Goal: Find specific page/section: Find specific page/section

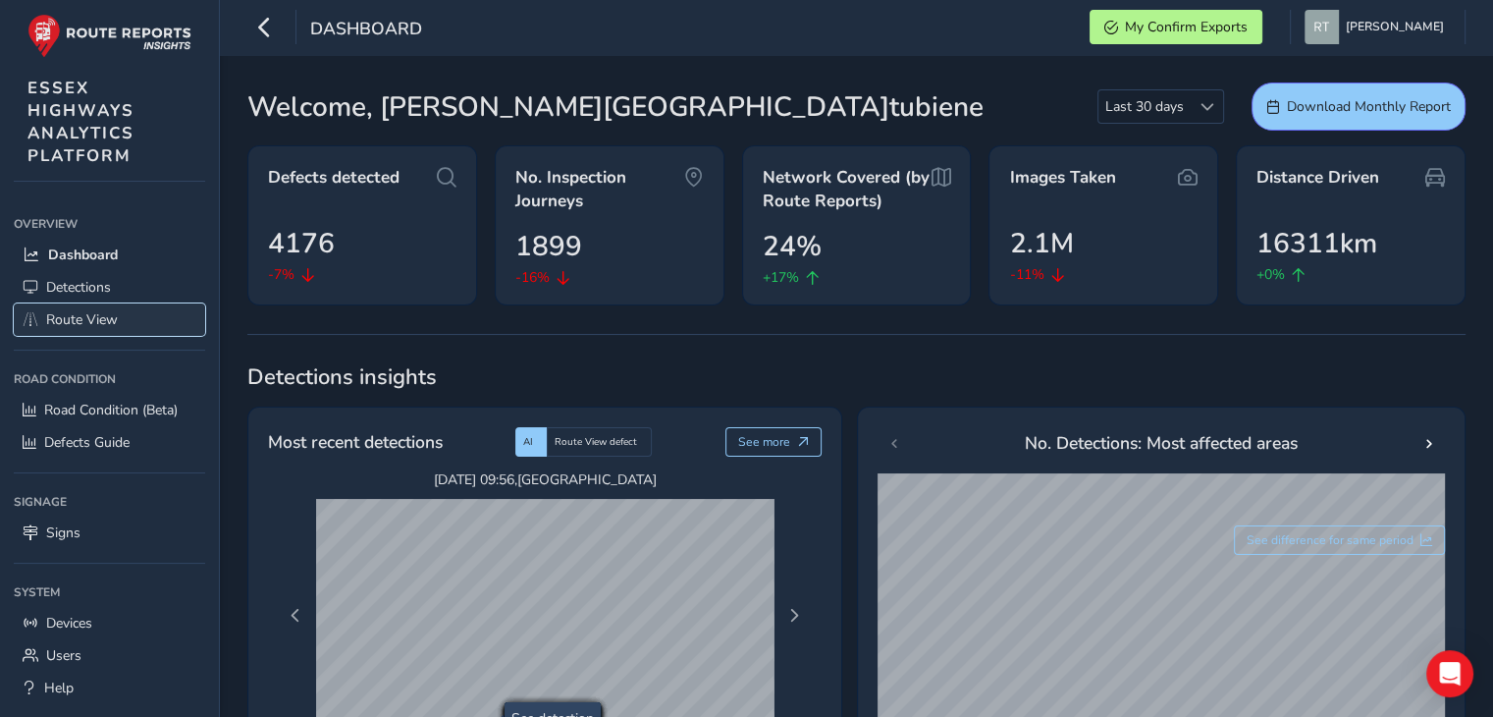
click at [82, 316] on span "Route View" at bounding box center [82, 319] width 72 height 19
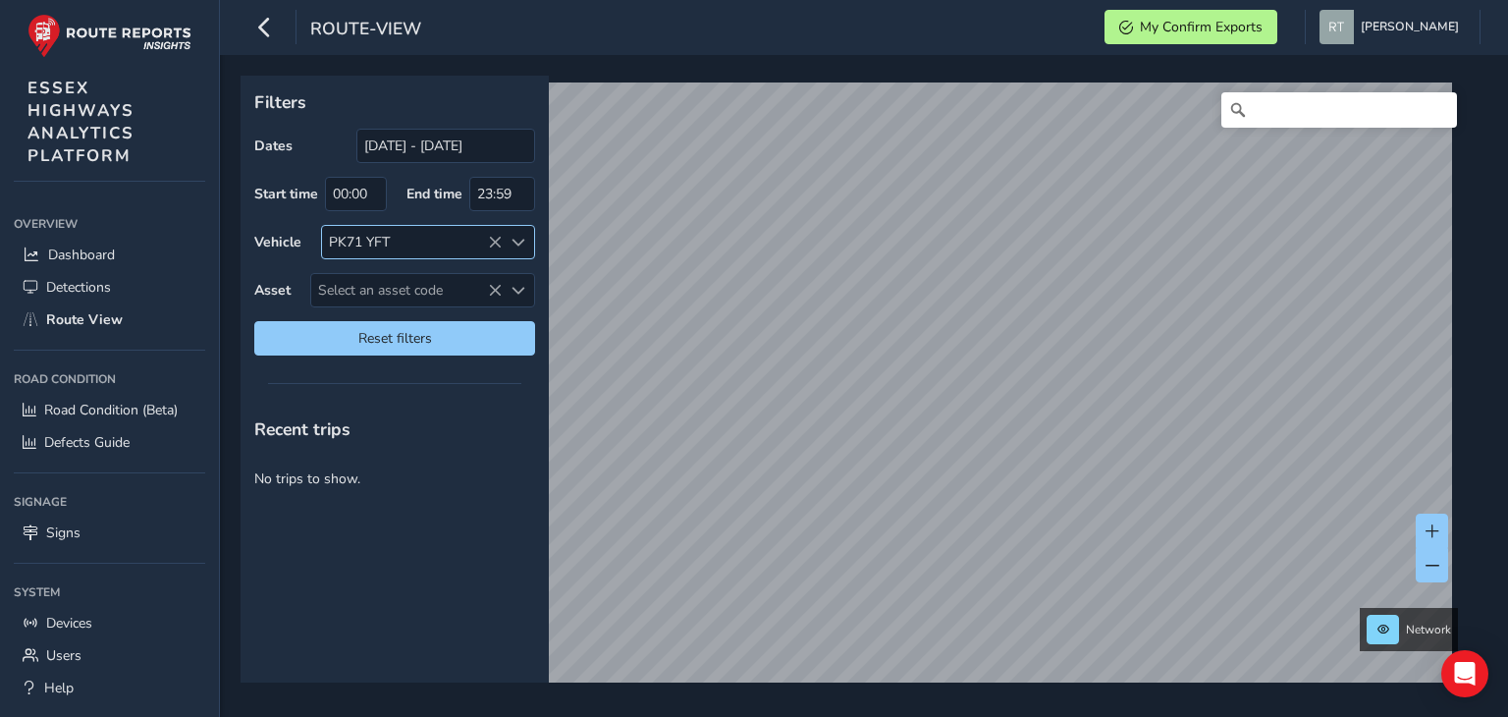
click at [497, 244] on icon at bounding box center [495, 243] width 14 height 14
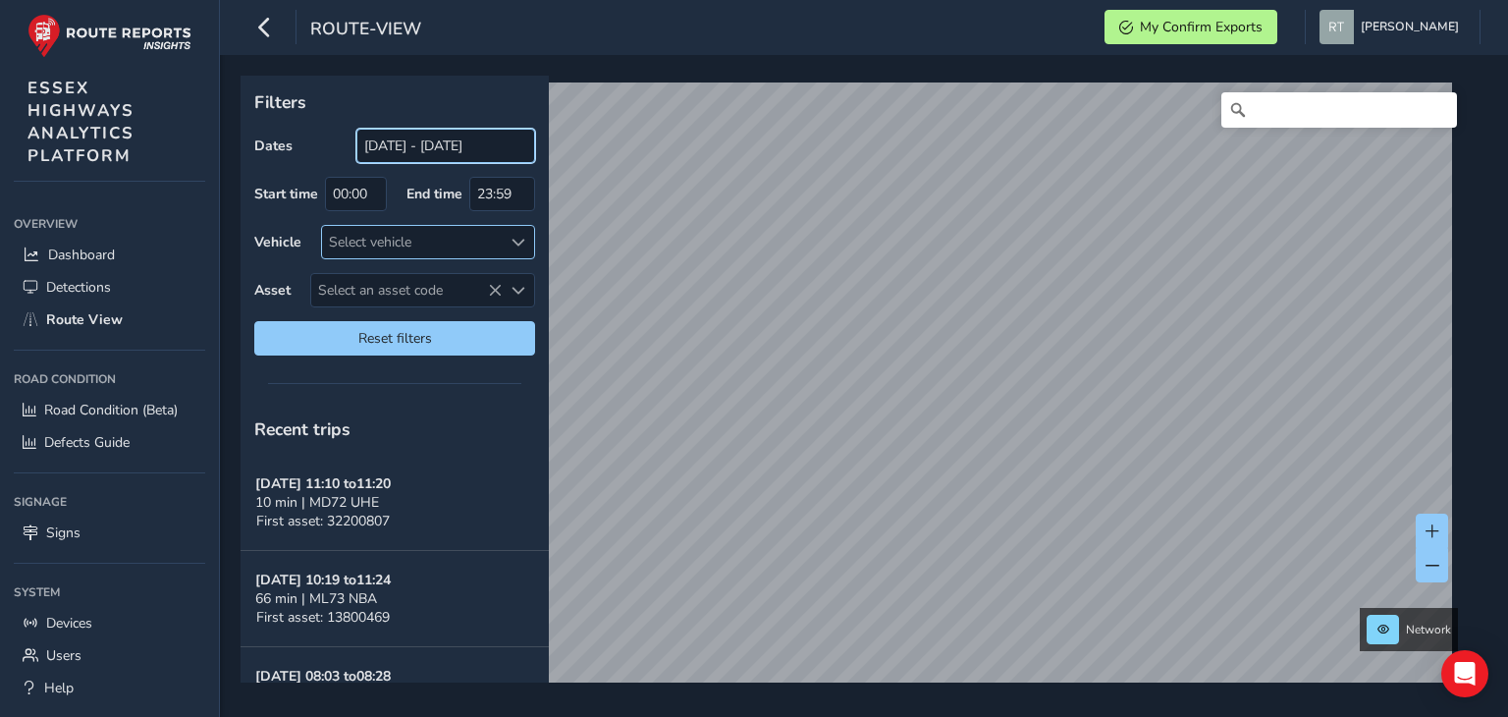
click at [452, 146] on input "[DATE] - [DATE]" at bounding box center [445, 146] width 179 height 34
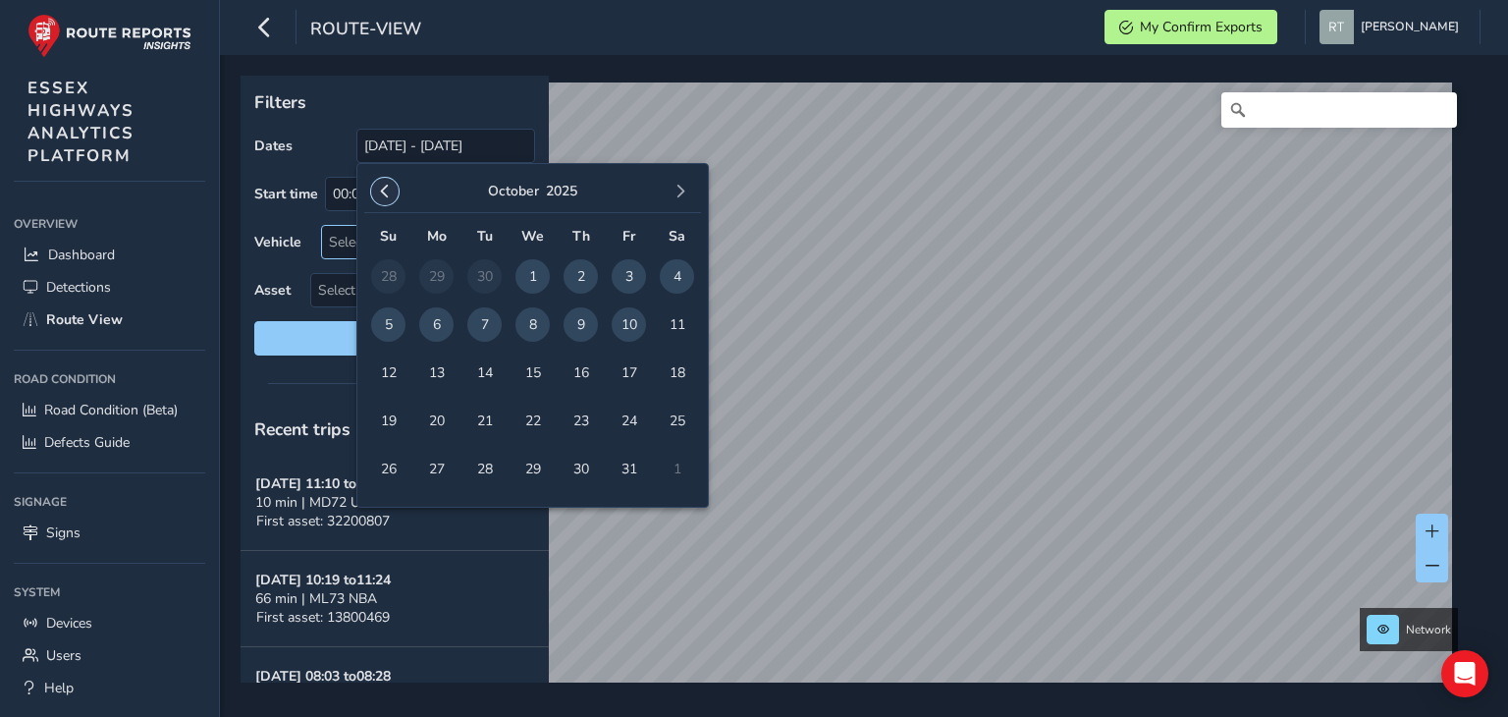
click at [384, 189] on span "button" at bounding box center [385, 192] width 14 height 14
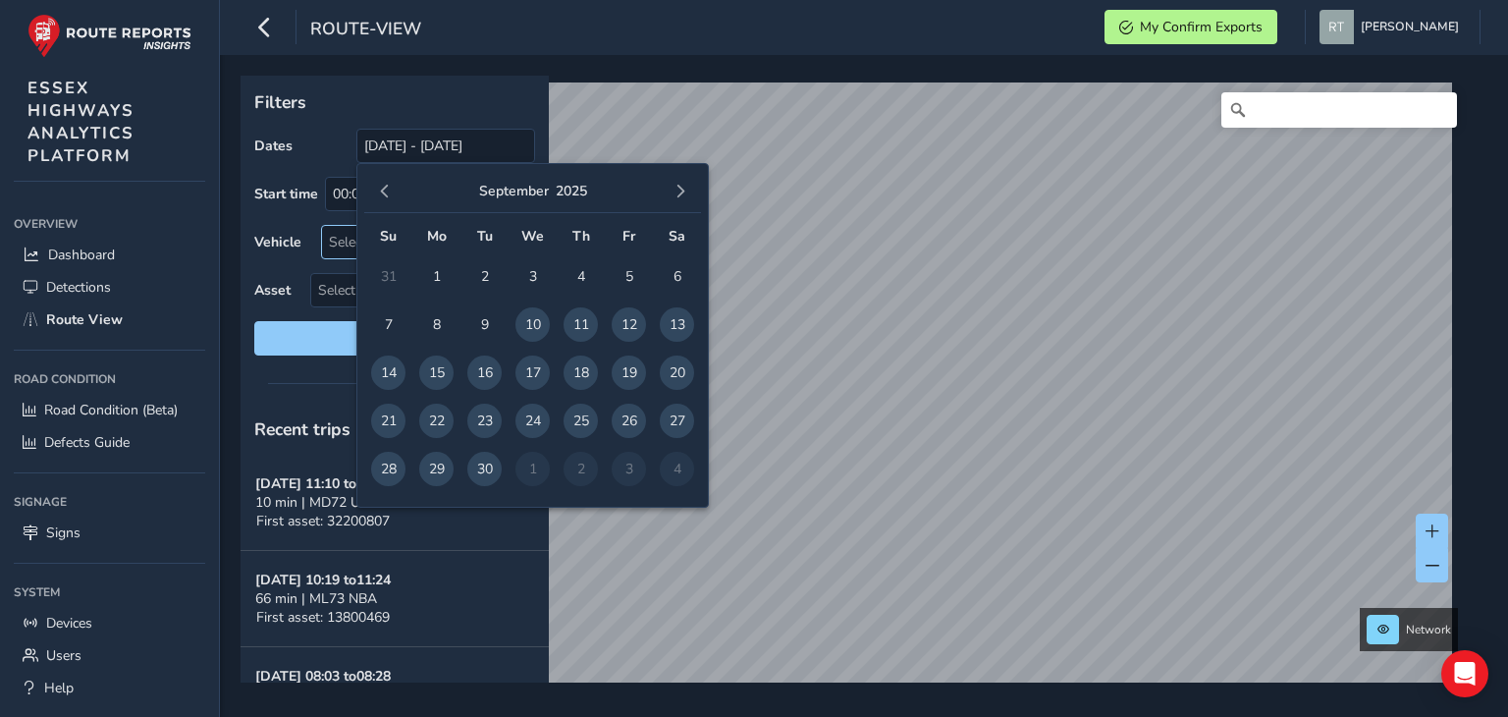
click at [384, 189] on span "button" at bounding box center [385, 192] width 14 height 14
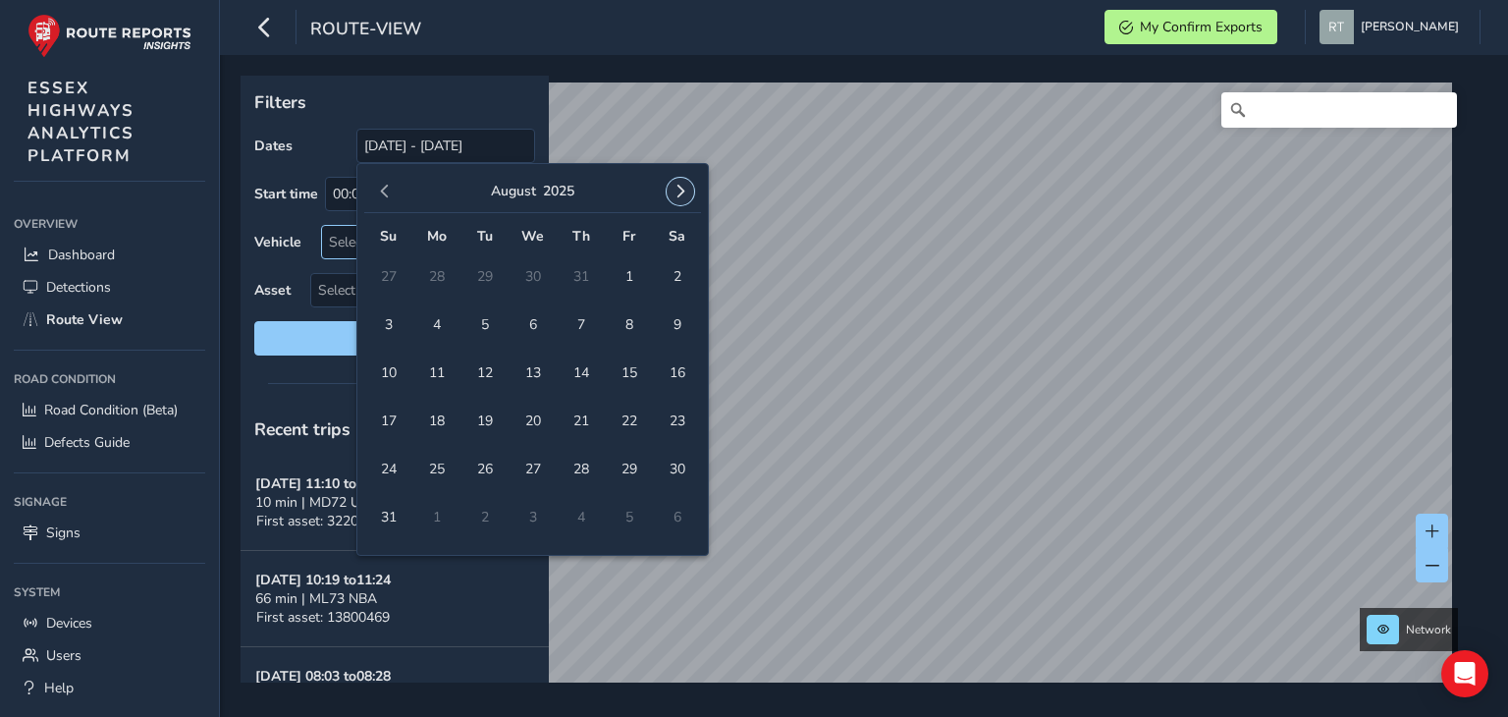
click at [688, 191] on button "button" at bounding box center [680, 191] width 27 height 27
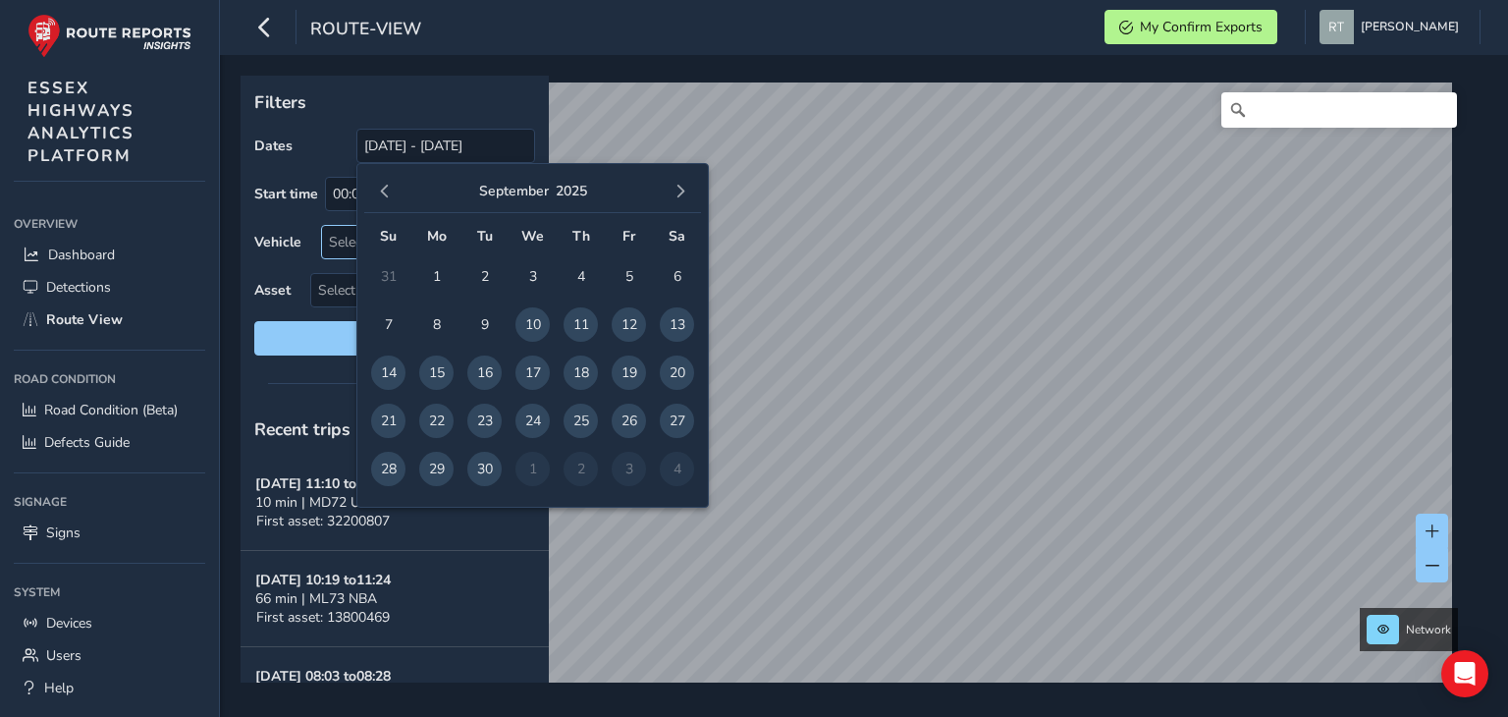
click at [577, 373] on span "18" at bounding box center [581, 372] width 34 height 34
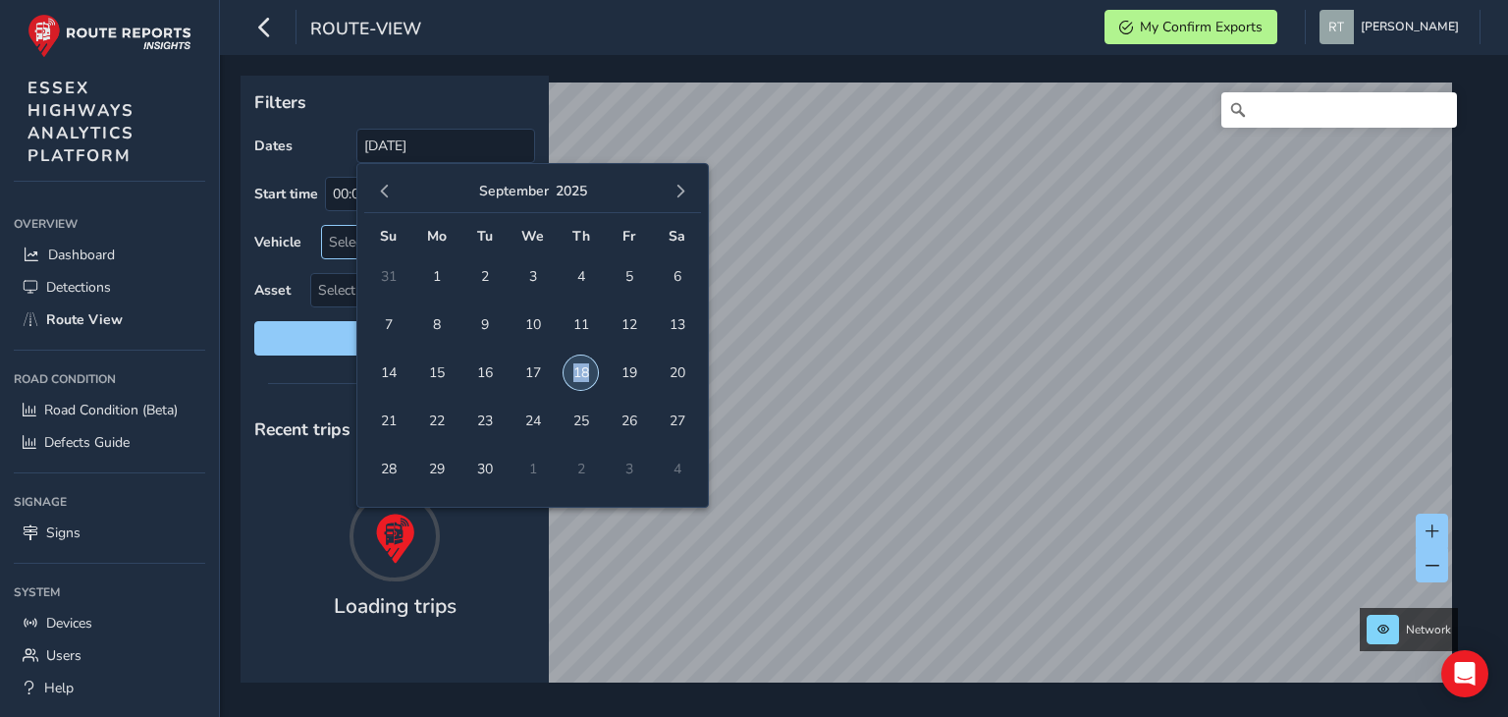
click at [579, 372] on span "18" at bounding box center [581, 372] width 34 height 34
type input "18/09/2025 - 18/09/2025"
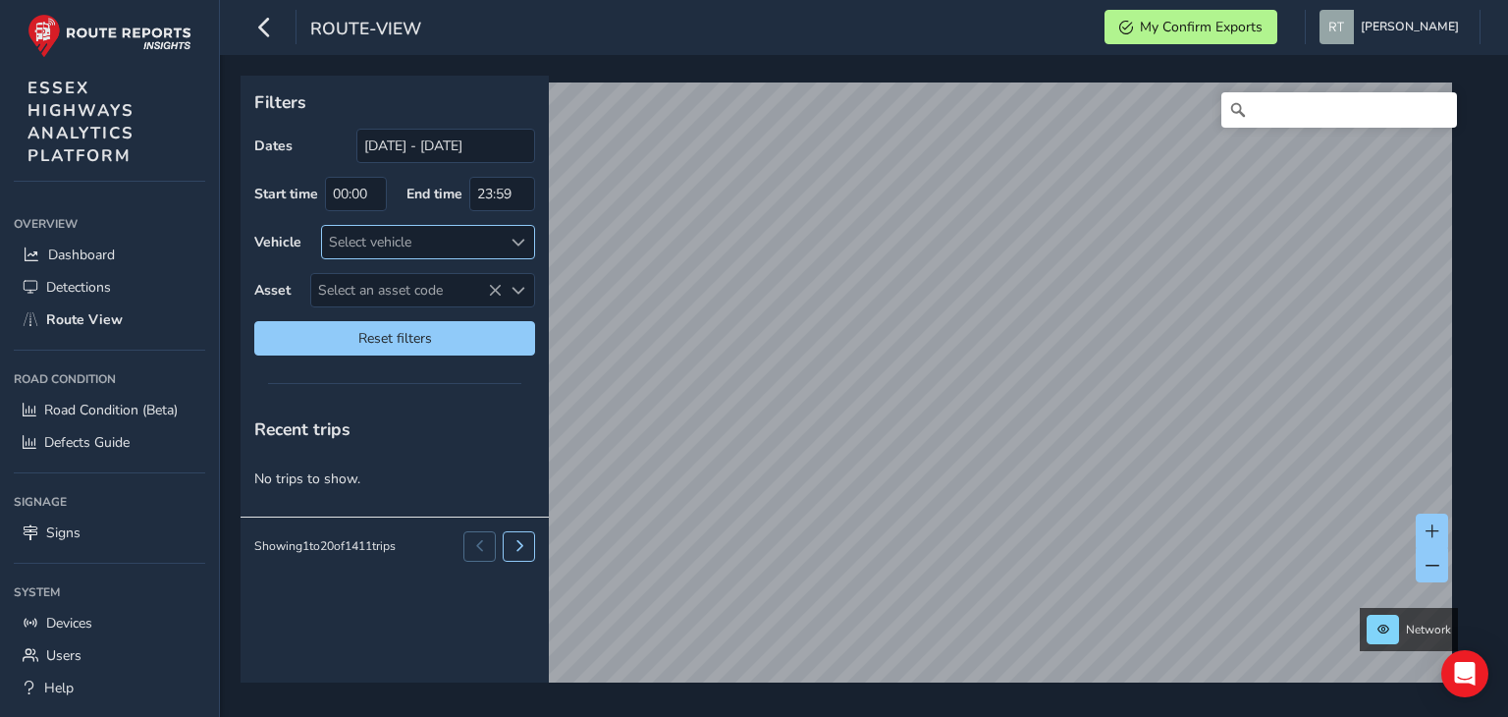
click at [378, 241] on div "Select vehicle" at bounding box center [412, 242] width 180 height 32
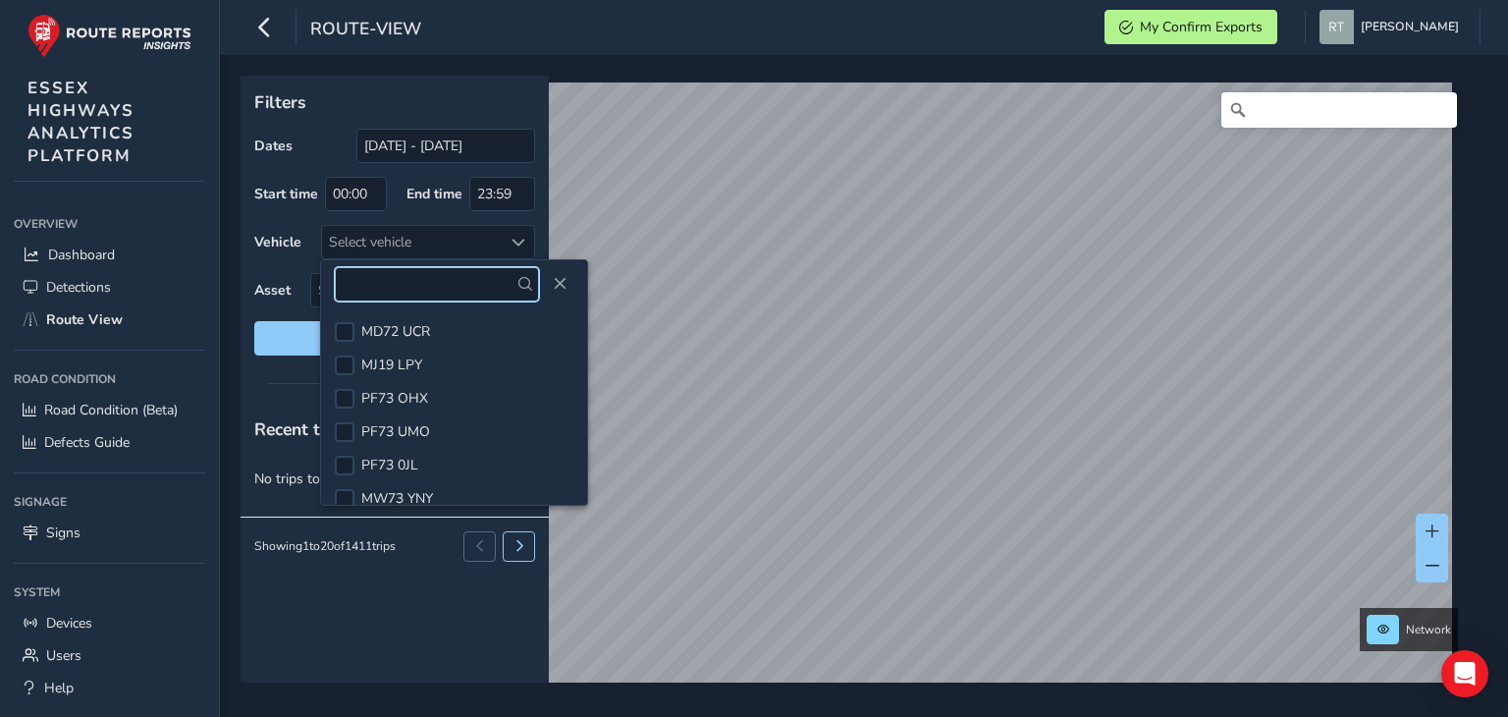
drag, startPoint x: 378, startPoint y: 237, endPoint x: 355, endPoint y: 276, distance: 45.3
click at [355, 276] on input "text" at bounding box center [437, 284] width 204 height 34
paste input "MD72UHE"
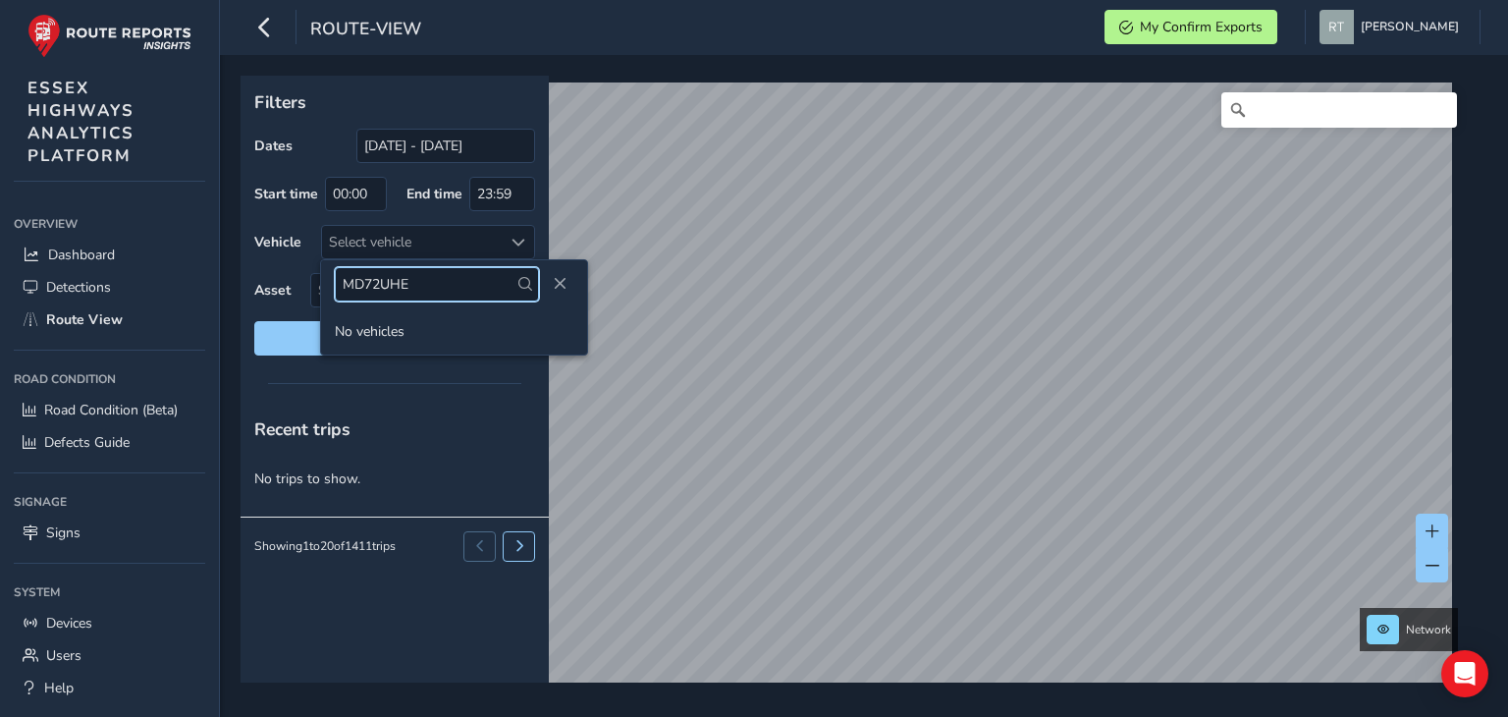
type input "MD72UHE"
click at [518, 284] on span at bounding box center [525, 284] width 14 height 14
click at [518, 282] on span at bounding box center [525, 284] width 14 height 14
click at [424, 237] on div "Select vehicle" at bounding box center [412, 242] width 180 height 32
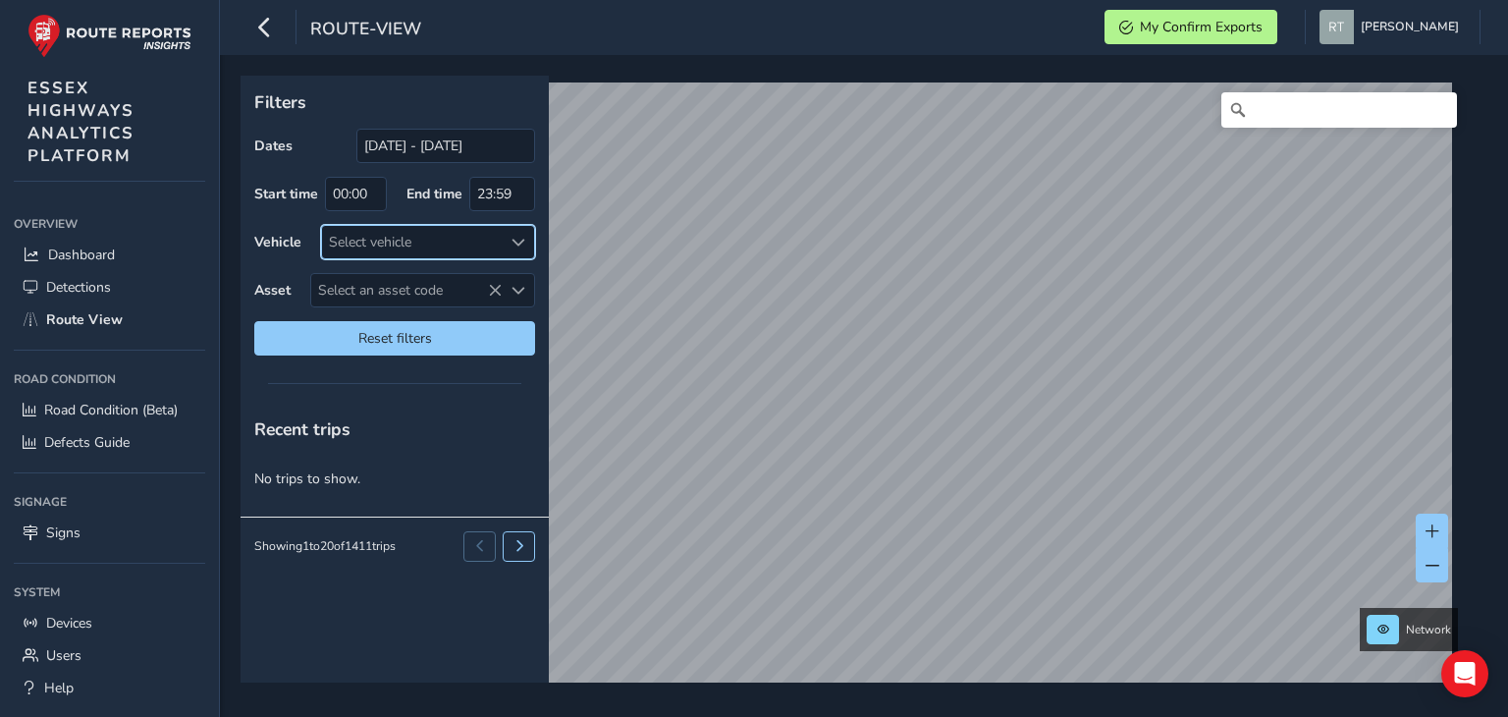
click at [514, 244] on span at bounding box center [519, 243] width 14 height 14
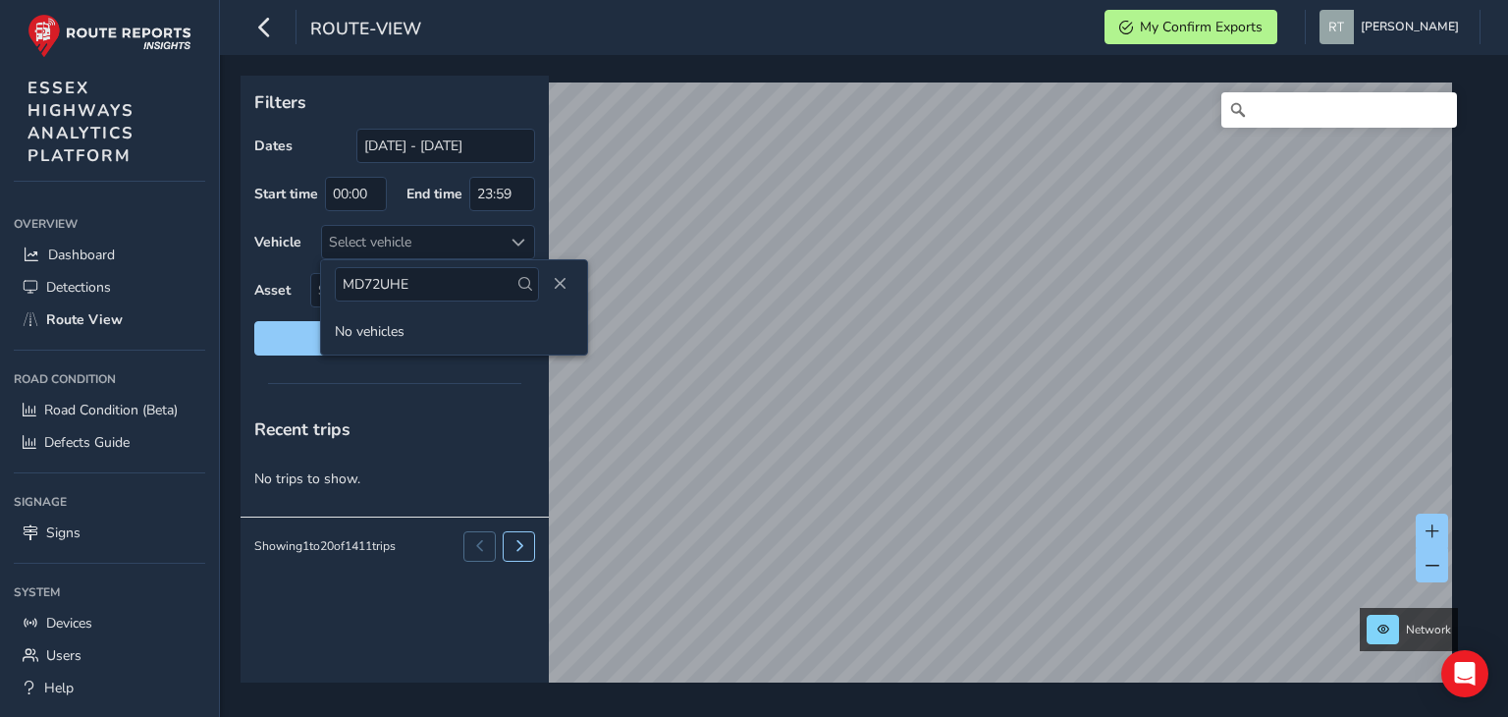
click at [518, 289] on span at bounding box center [525, 284] width 14 height 14
click at [518, 285] on span at bounding box center [525, 284] width 14 height 14
click at [518, 281] on span at bounding box center [525, 284] width 14 height 14
click at [518, 280] on span at bounding box center [525, 284] width 14 height 14
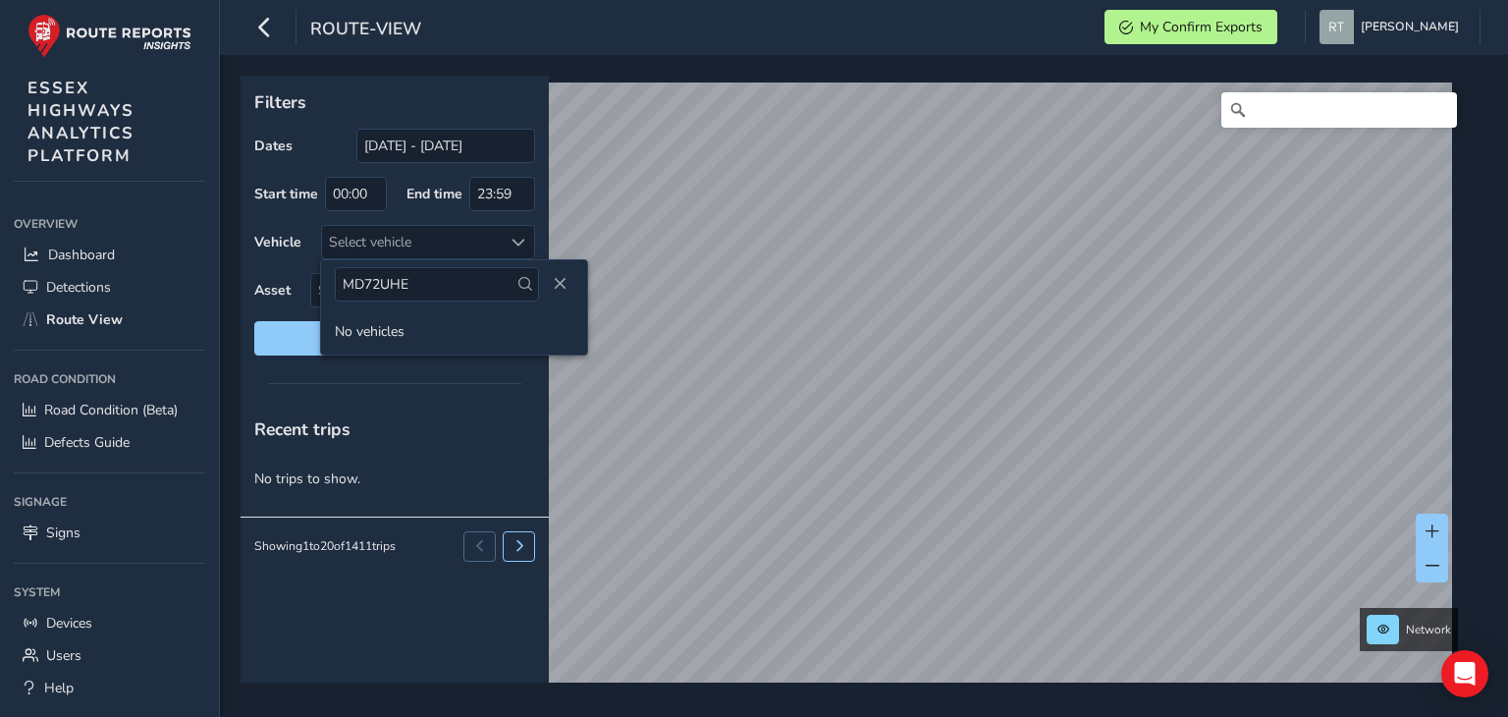
click at [518, 280] on span at bounding box center [525, 284] width 14 height 14
click at [553, 288] on span "Close" at bounding box center [560, 284] width 14 height 14
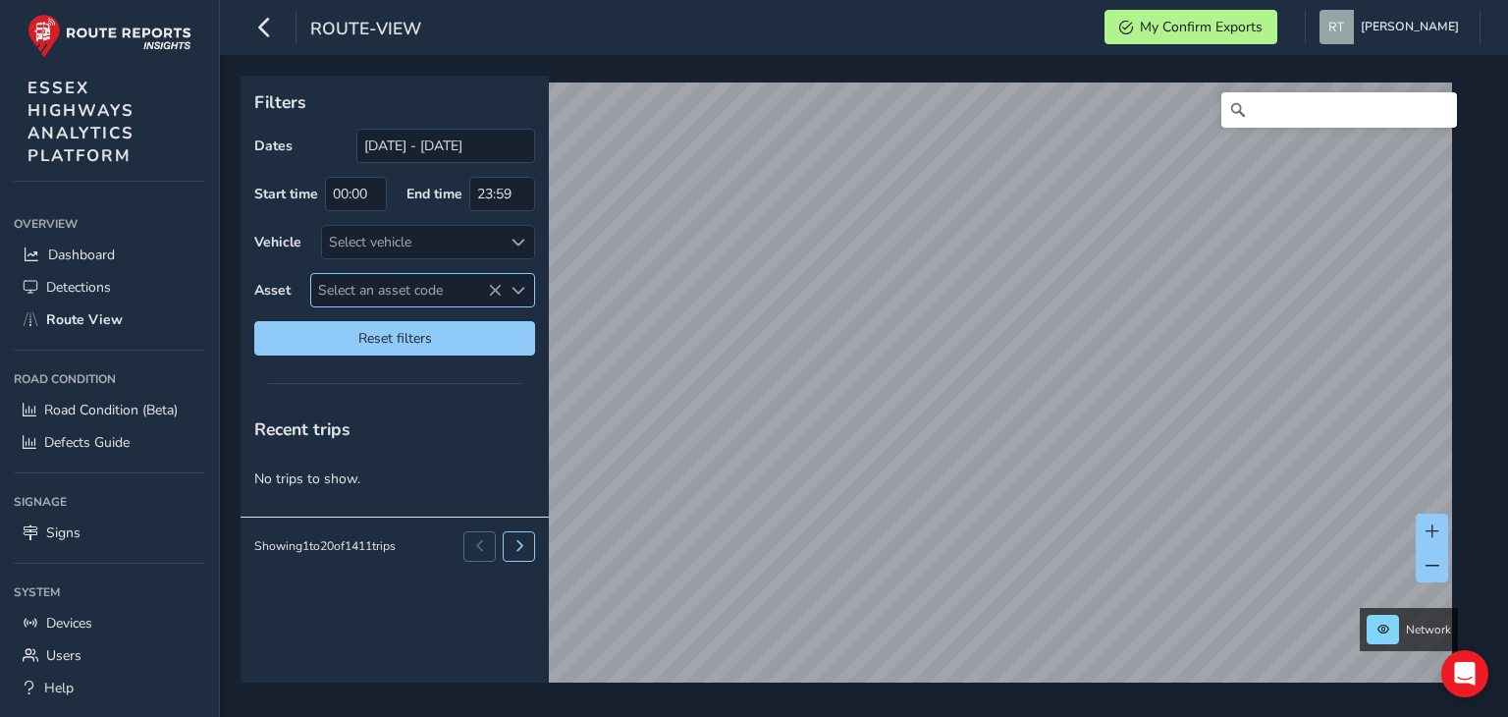
click at [496, 288] on icon at bounding box center [495, 291] width 14 height 14
click at [456, 288] on span "Select an asset code" at bounding box center [406, 290] width 190 height 32
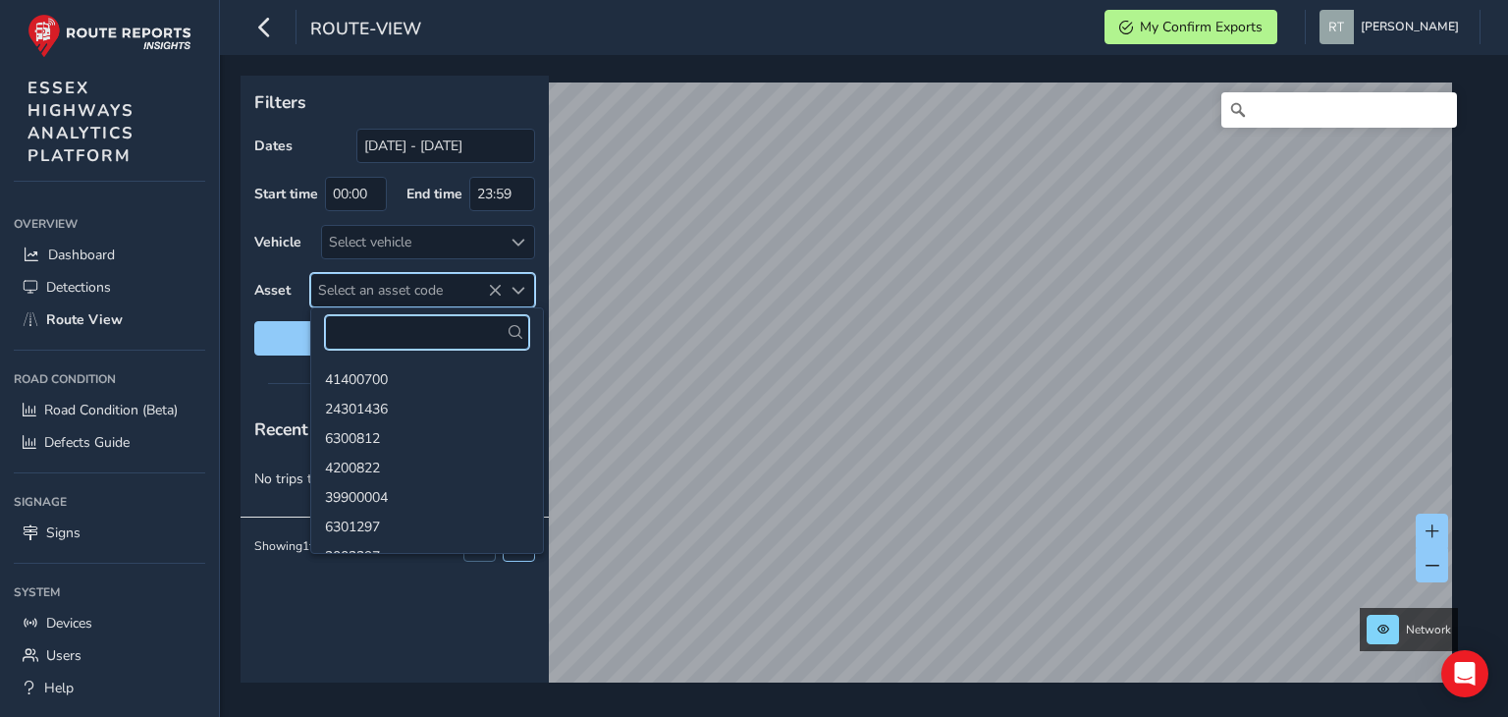
click at [412, 287] on span "Select an asset code" at bounding box center [406, 290] width 190 height 32
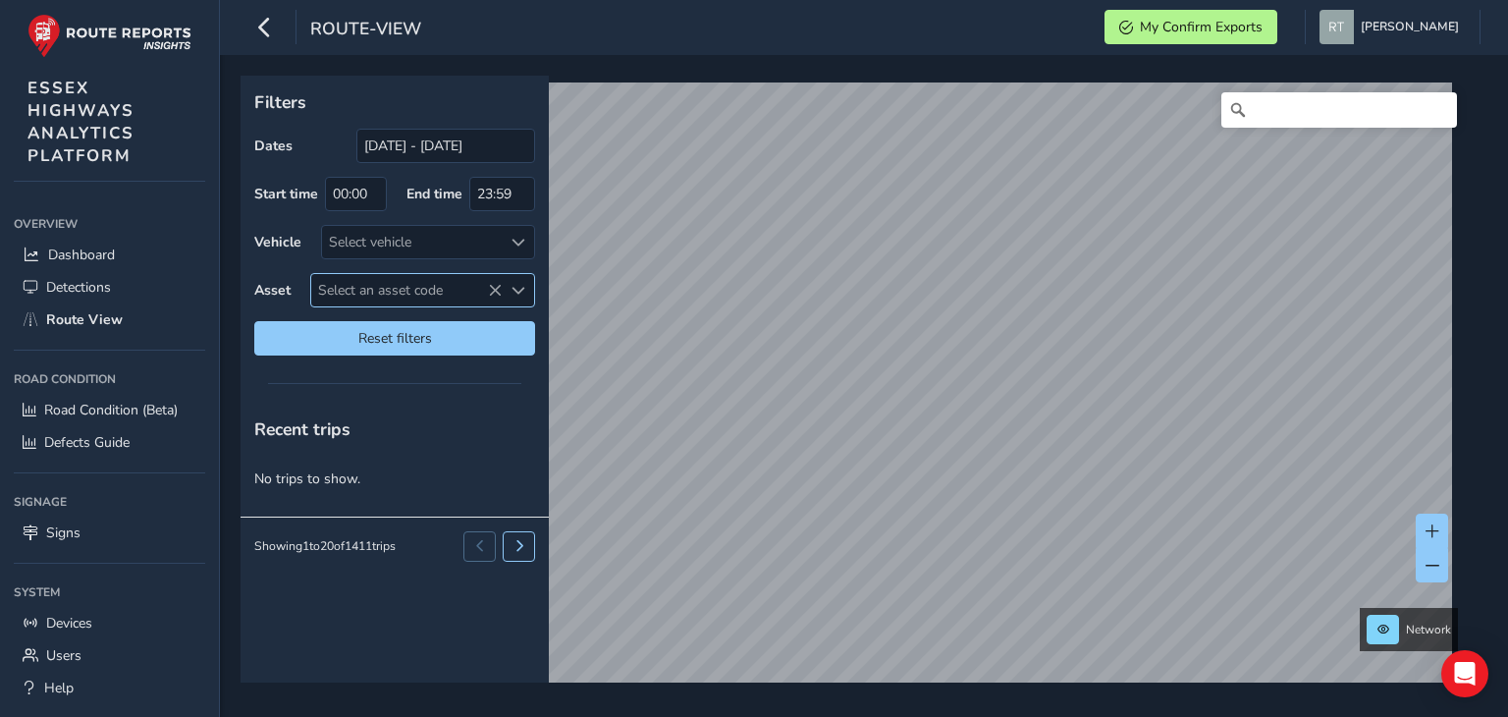
click at [412, 287] on span "Select an asset code" at bounding box center [406, 290] width 190 height 32
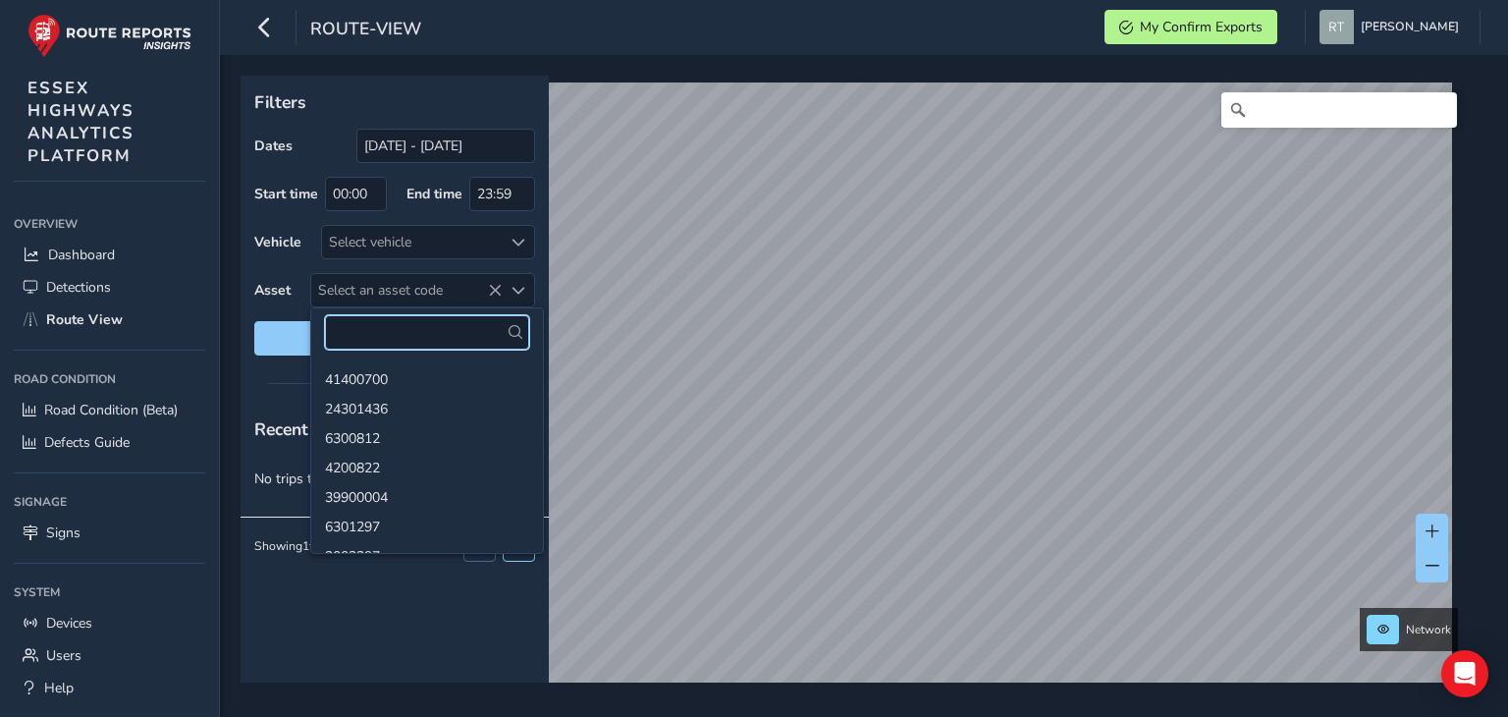
click at [333, 326] on input "text" at bounding box center [427, 332] width 204 height 34
paste input "2000783"
type input "2000783"
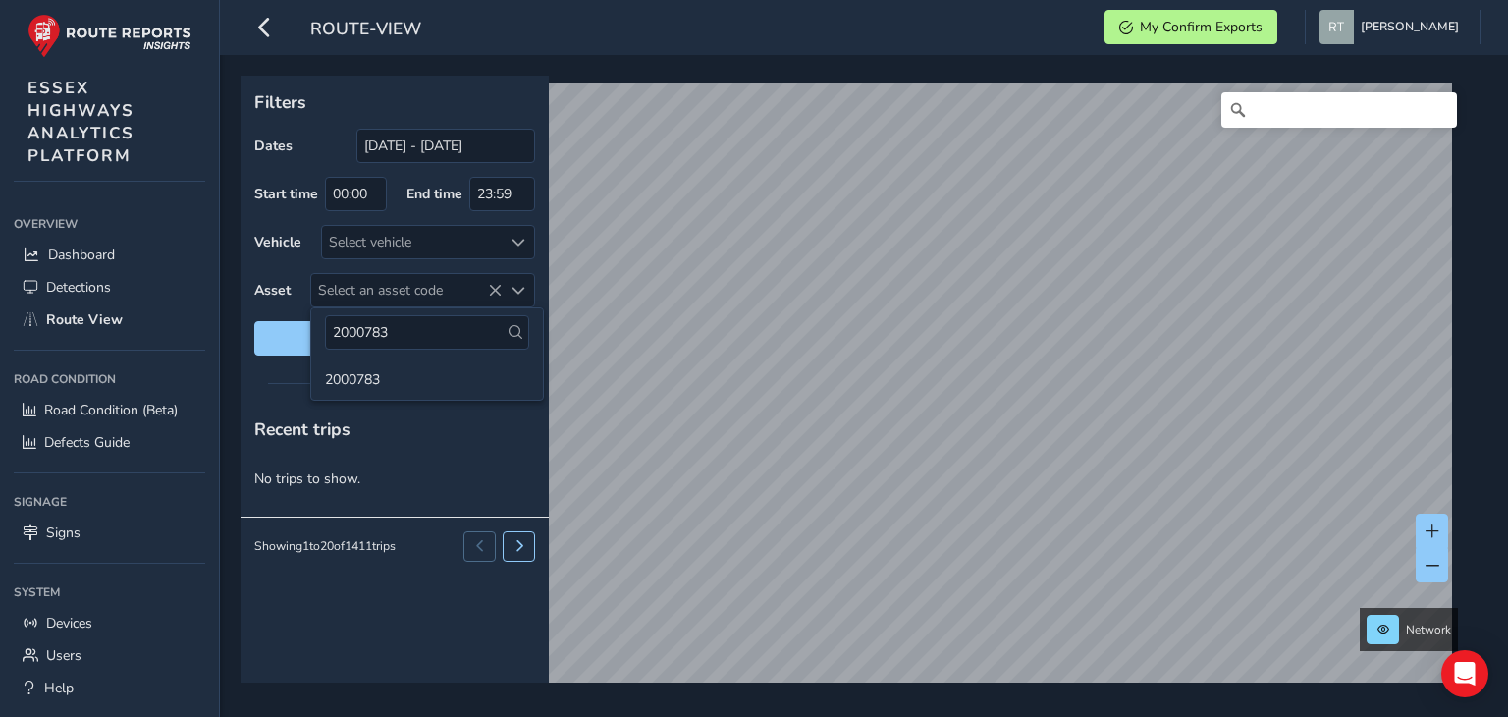
click at [509, 332] on icon at bounding box center [516, 332] width 14 height 14
click at [392, 382] on li "2000783" at bounding box center [427, 377] width 232 height 29
click at [356, 376] on li "2000783" at bounding box center [427, 377] width 232 height 29
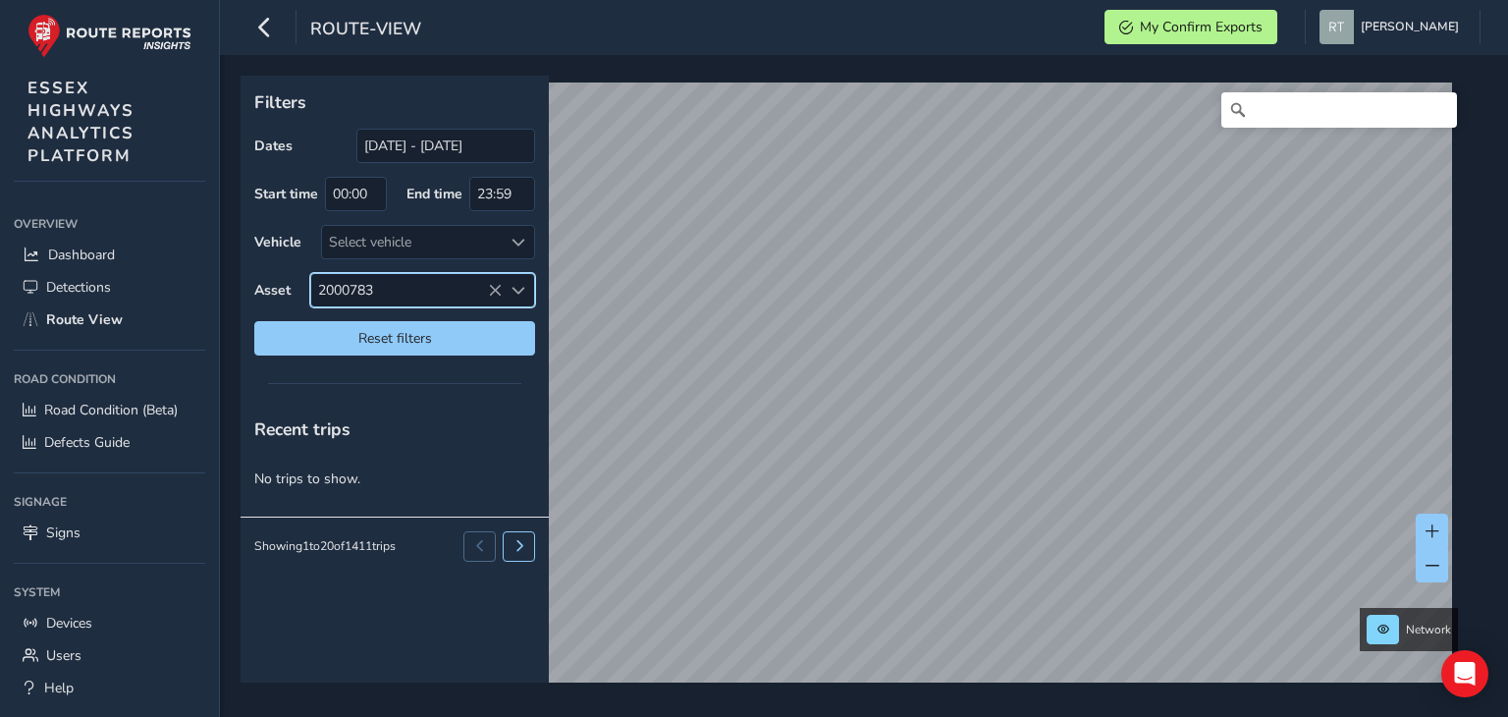
click at [356, 376] on li "2000783" at bounding box center [427, 377] width 232 height 29
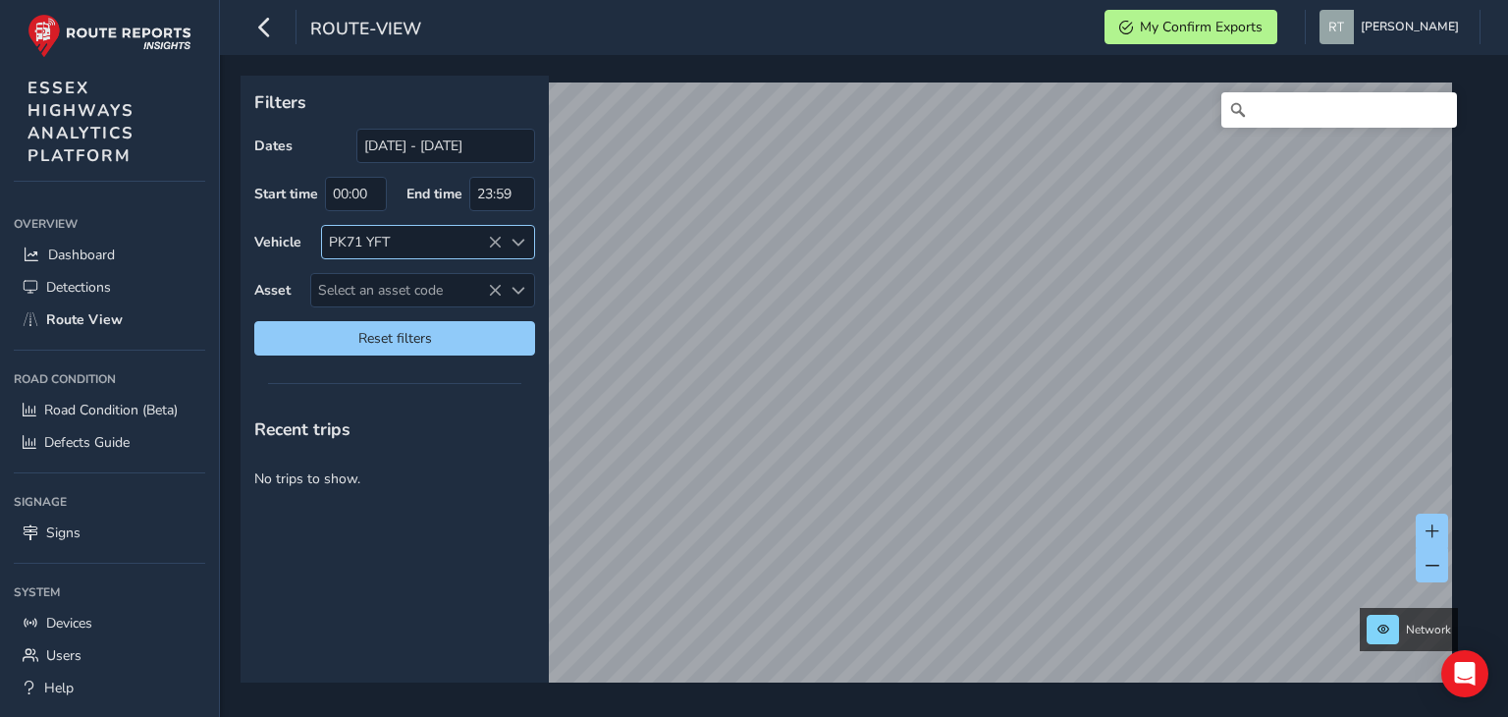
click at [494, 241] on icon at bounding box center [495, 243] width 14 height 14
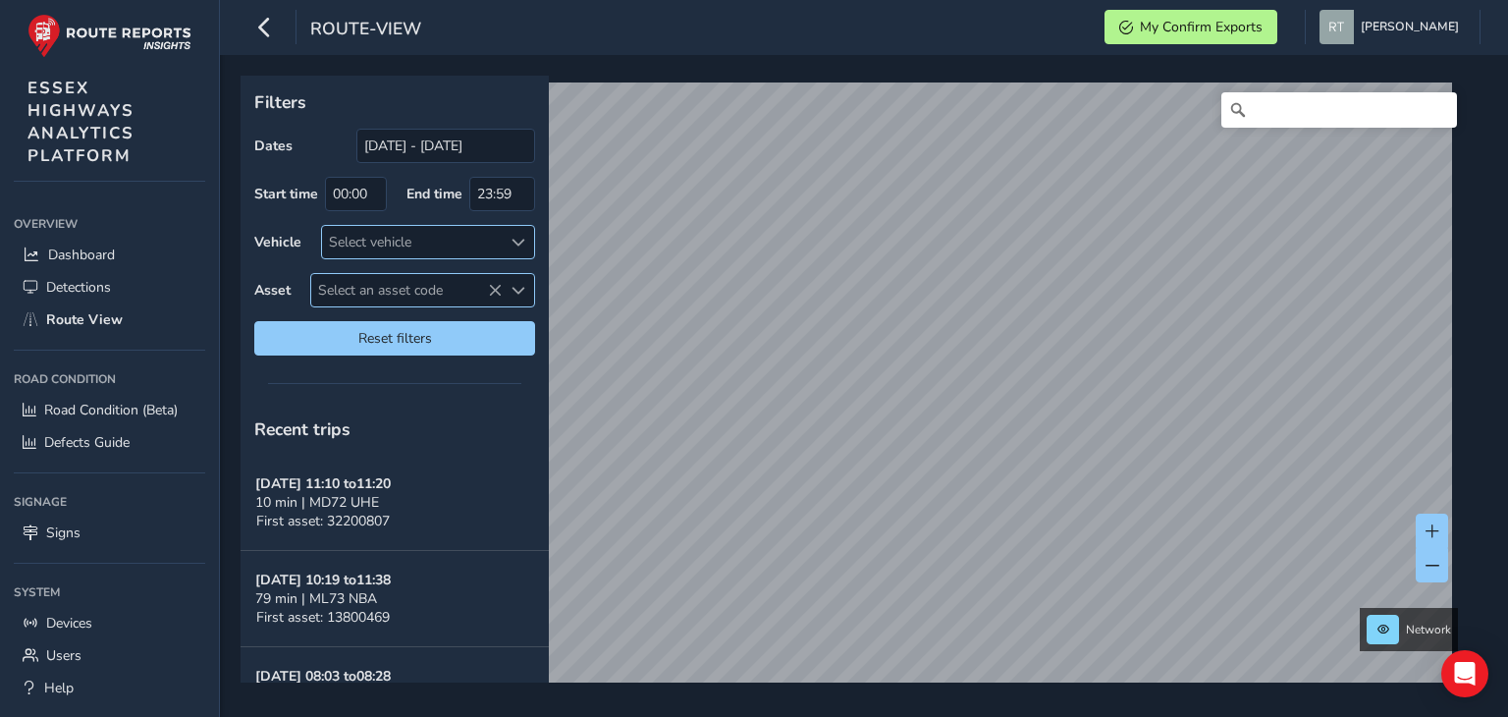
drag, startPoint x: 366, startPoint y: 292, endPoint x: 328, endPoint y: 292, distance: 38.3
click at [328, 292] on span "Select an asset code" at bounding box center [406, 290] width 190 height 32
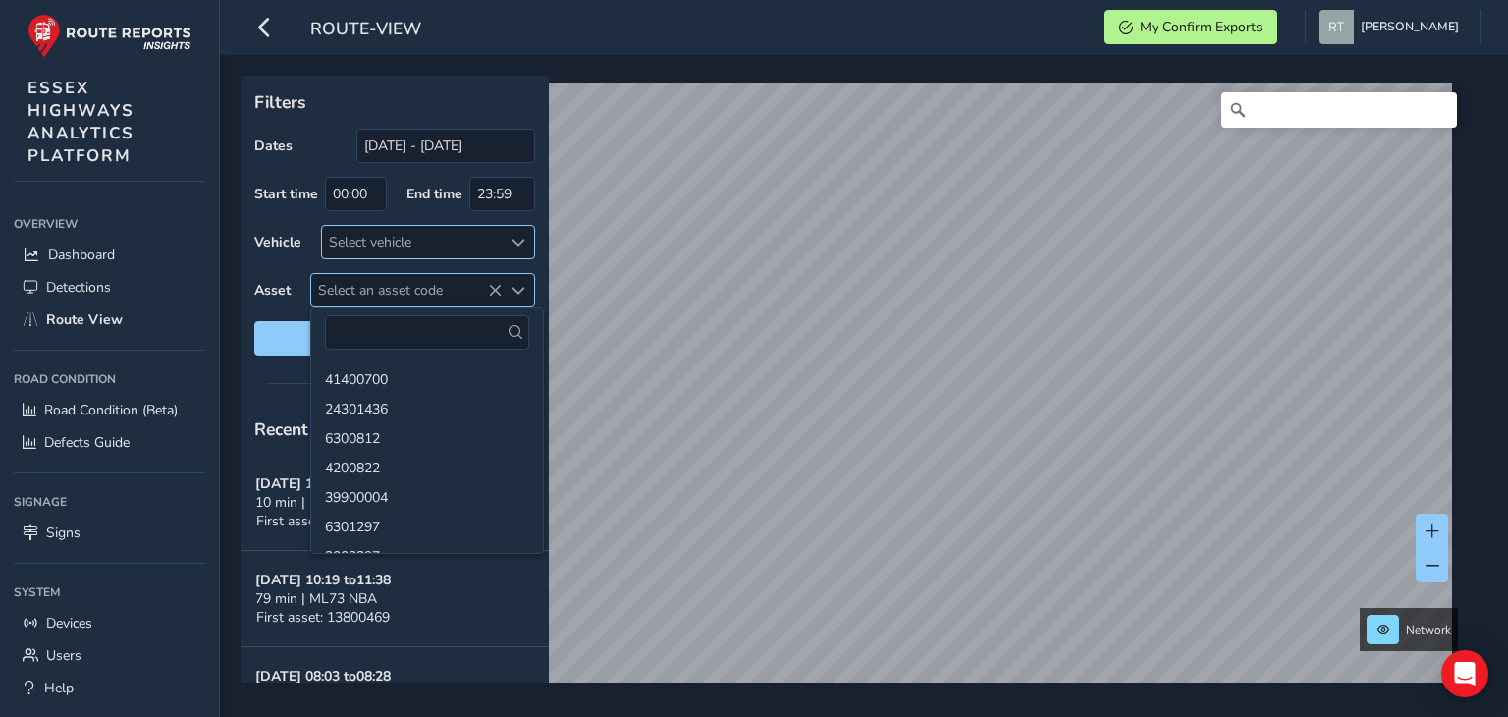
click at [329, 283] on span "Select an asset code" at bounding box center [406, 290] width 190 height 32
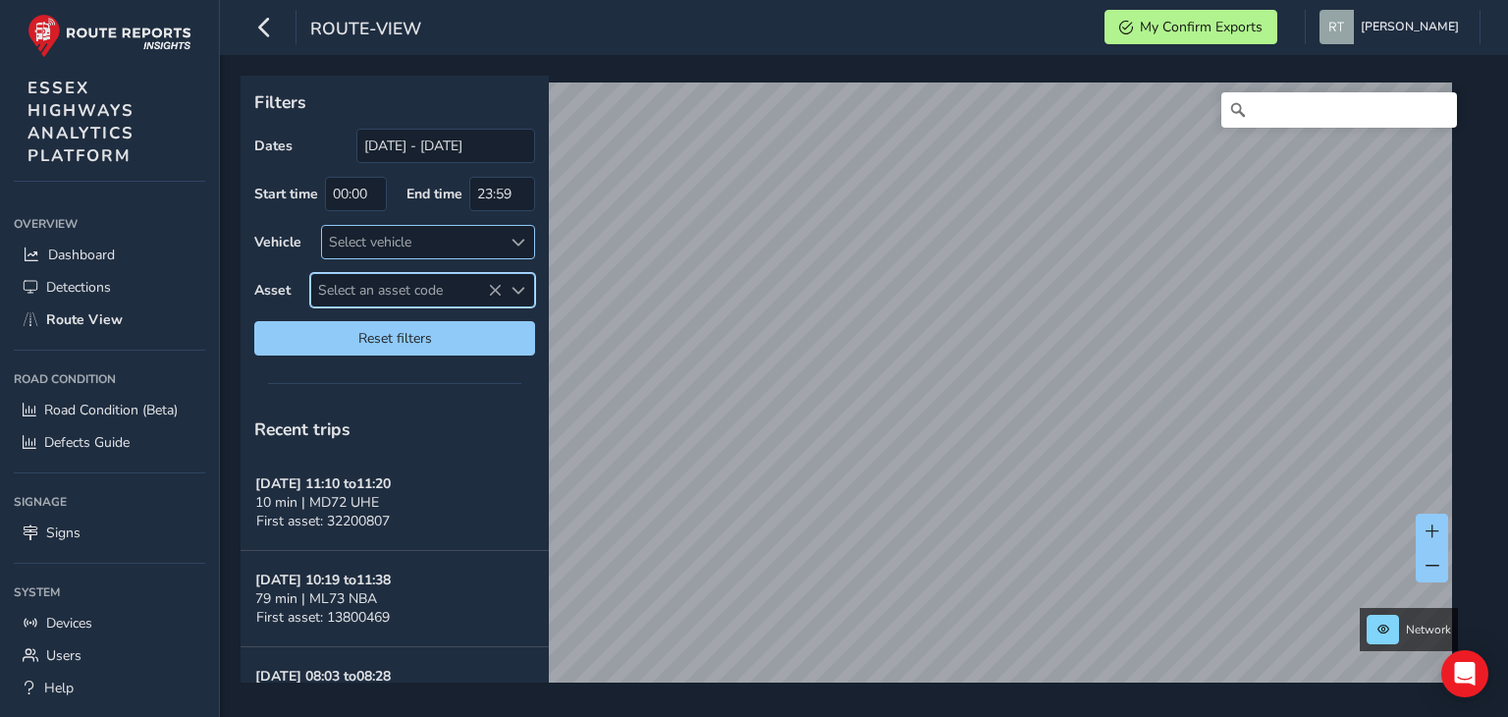
click at [351, 294] on span "Select an asset code" at bounding box center [406, 290] width 190 height 32
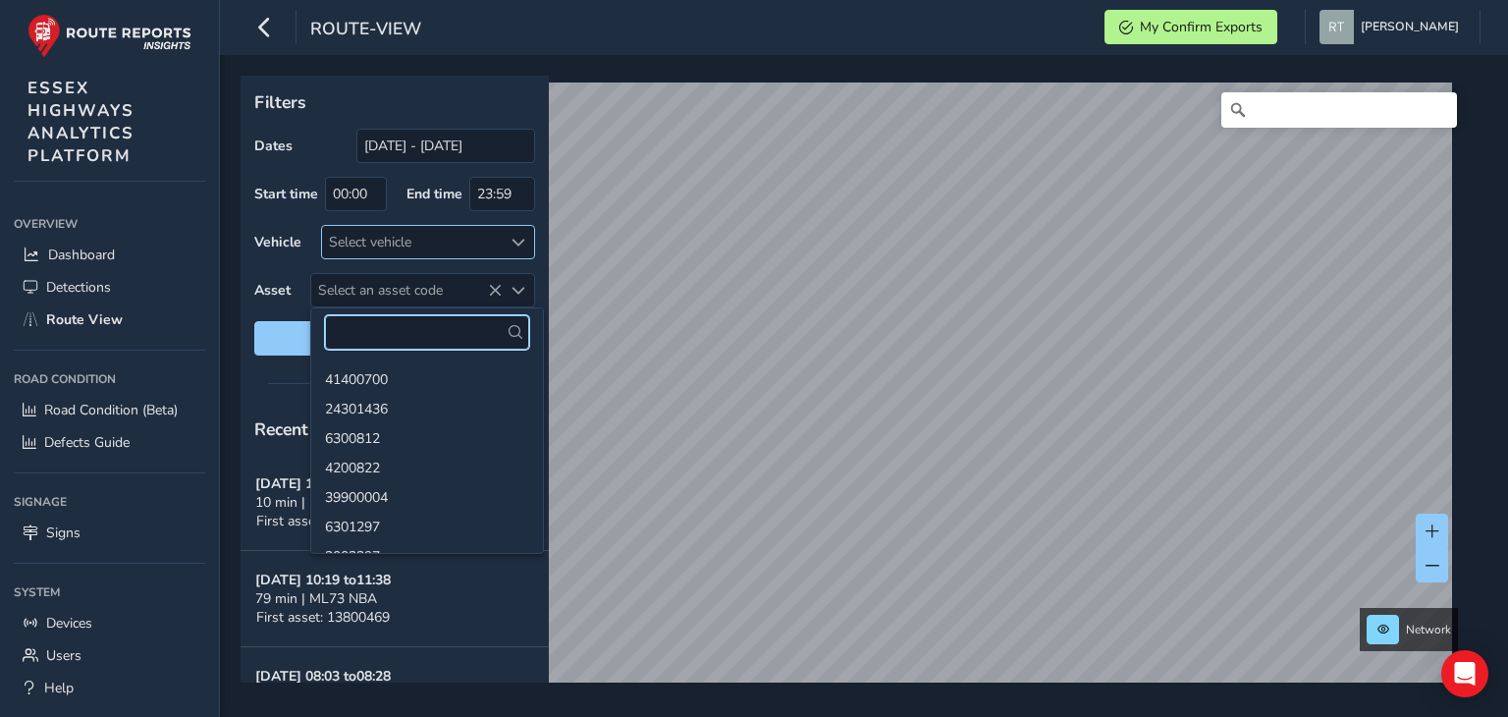
paste input "2000783"
type input "2000783"
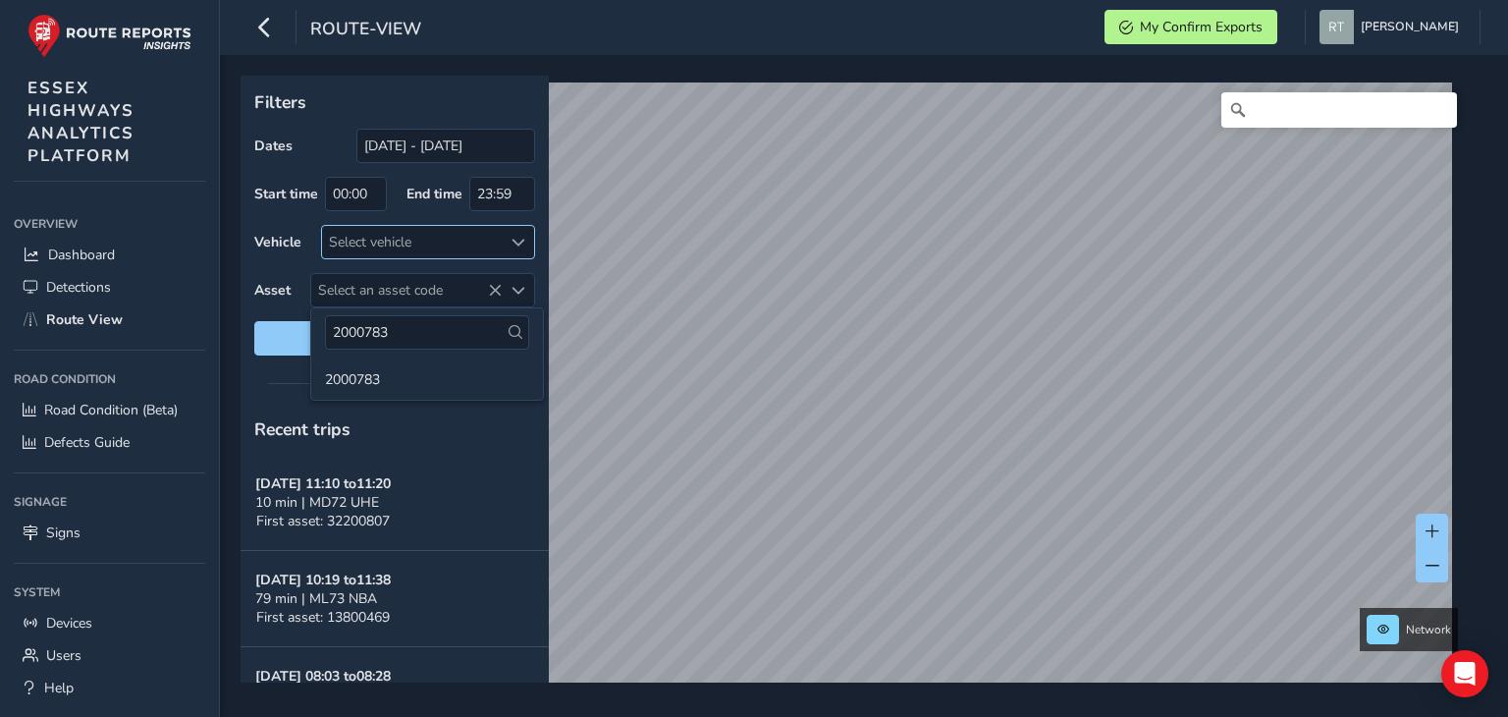
click at [509, 331] on icon at bounding box center [516, 332] width 14 height 14
click at [381, 372] on li "2000783" at bounding box center [427, 377] width 232 height 29
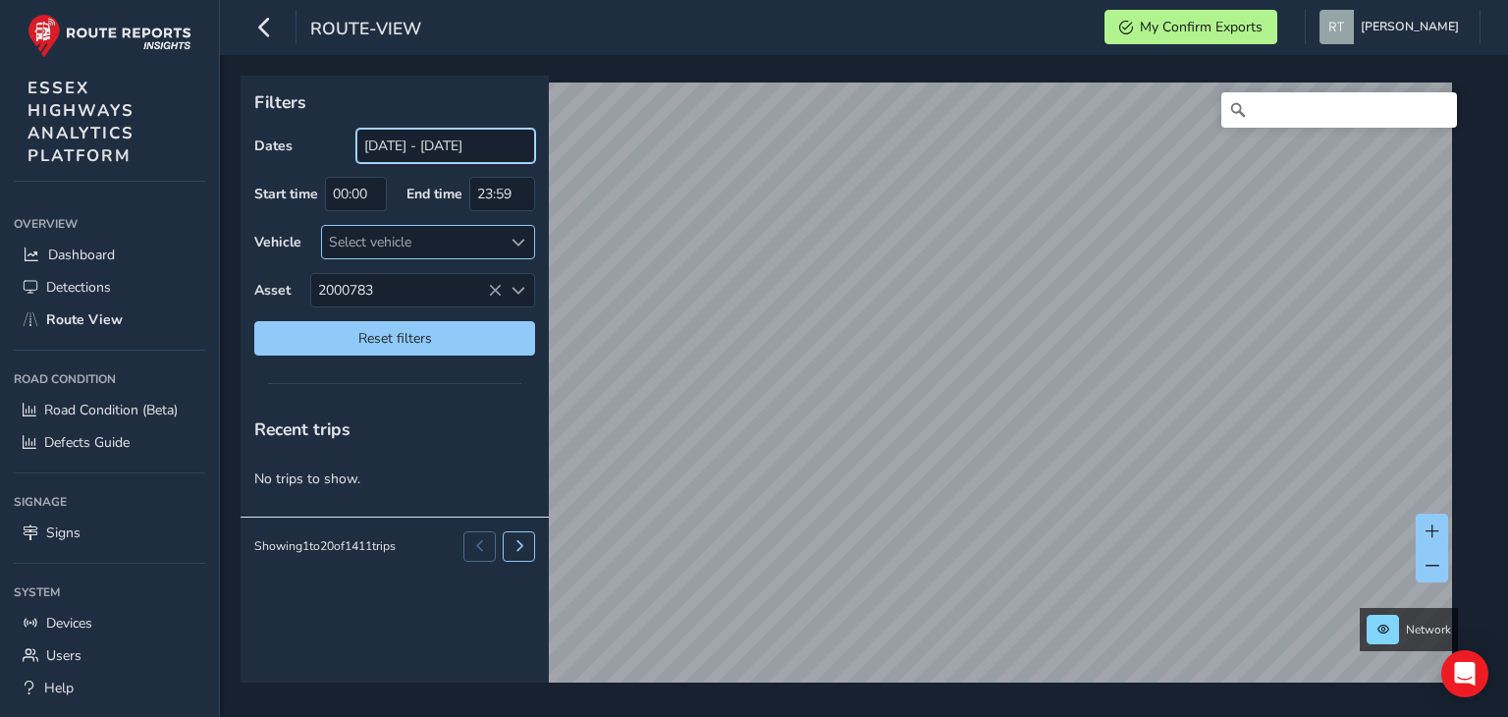
click at [474, 142] on input "[DATE] - [DATE]" at bounding box center [445, 146] width 179 height 34
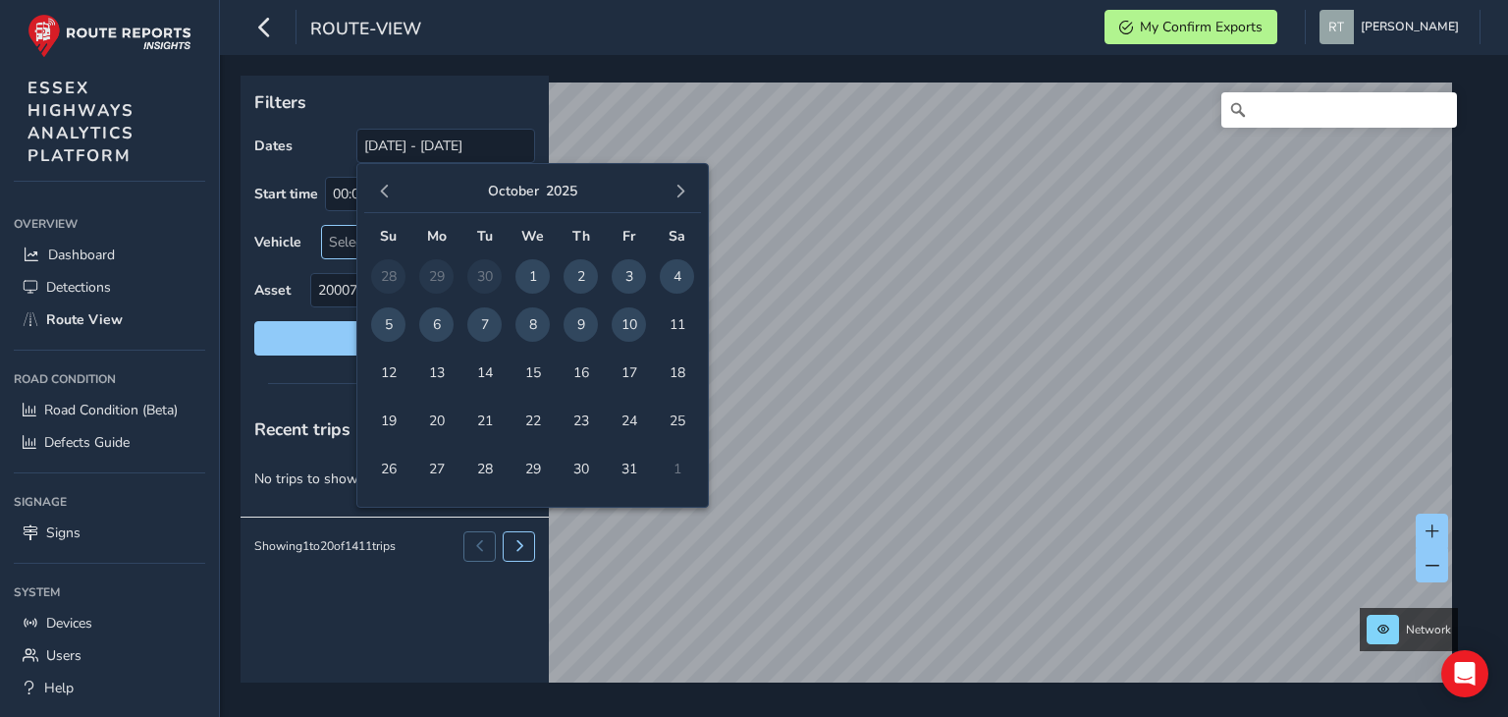
click at [488, 103] on p "Filters" at bounding box center [394, 102] width 281 height 26
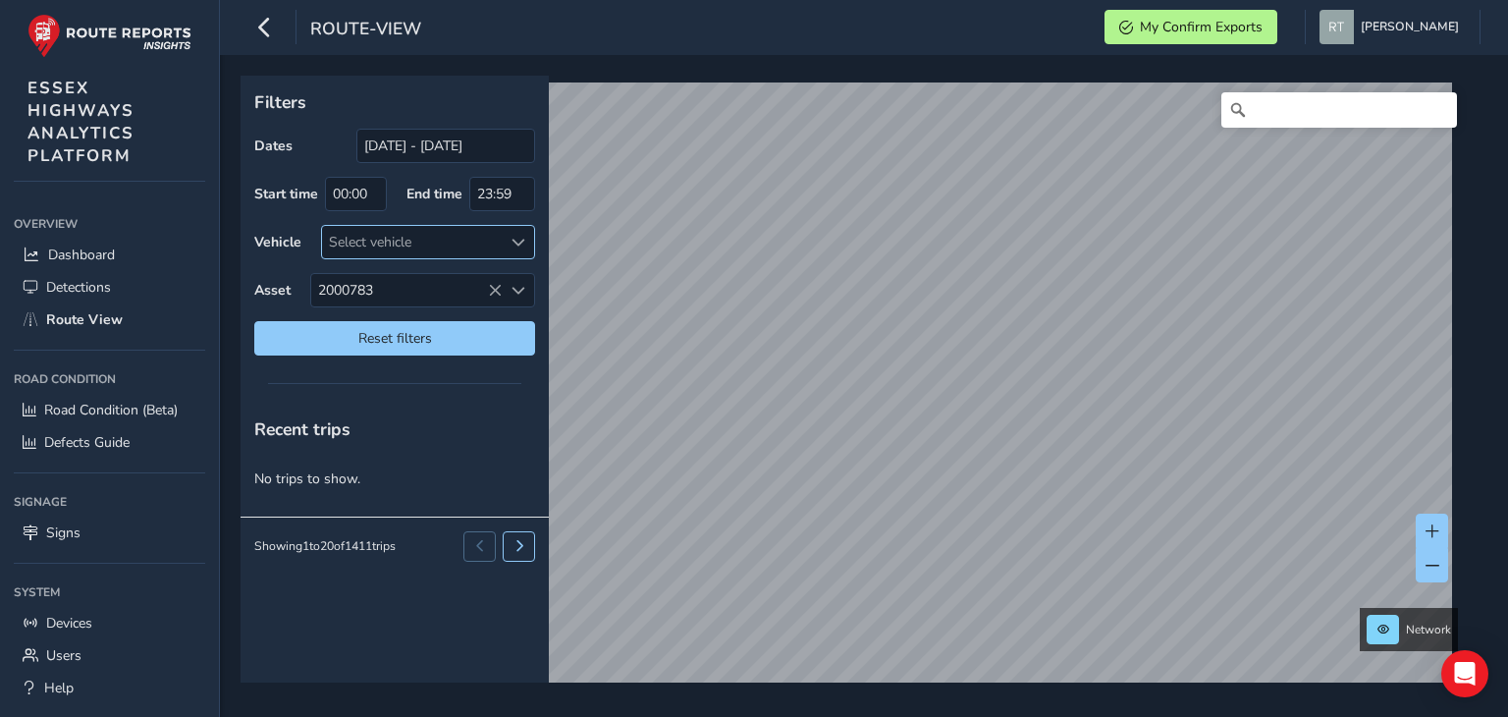
click at [499, 241] on div "Select vehicle" at bounding box center [412, 242] width 180 height 32
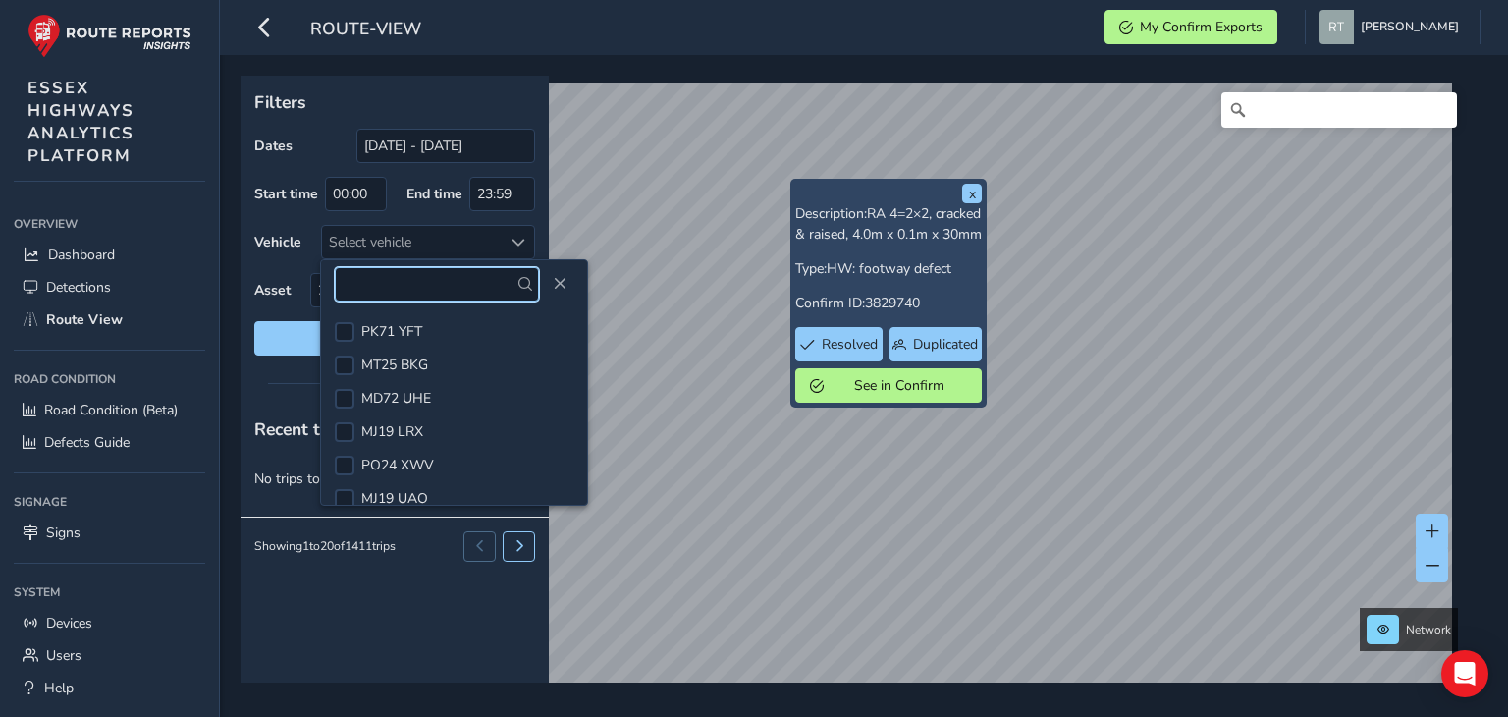
click at [411, 287] on input "text" at bounding box center [437, 284] width 204 height 34
paste input "MD72UHE"
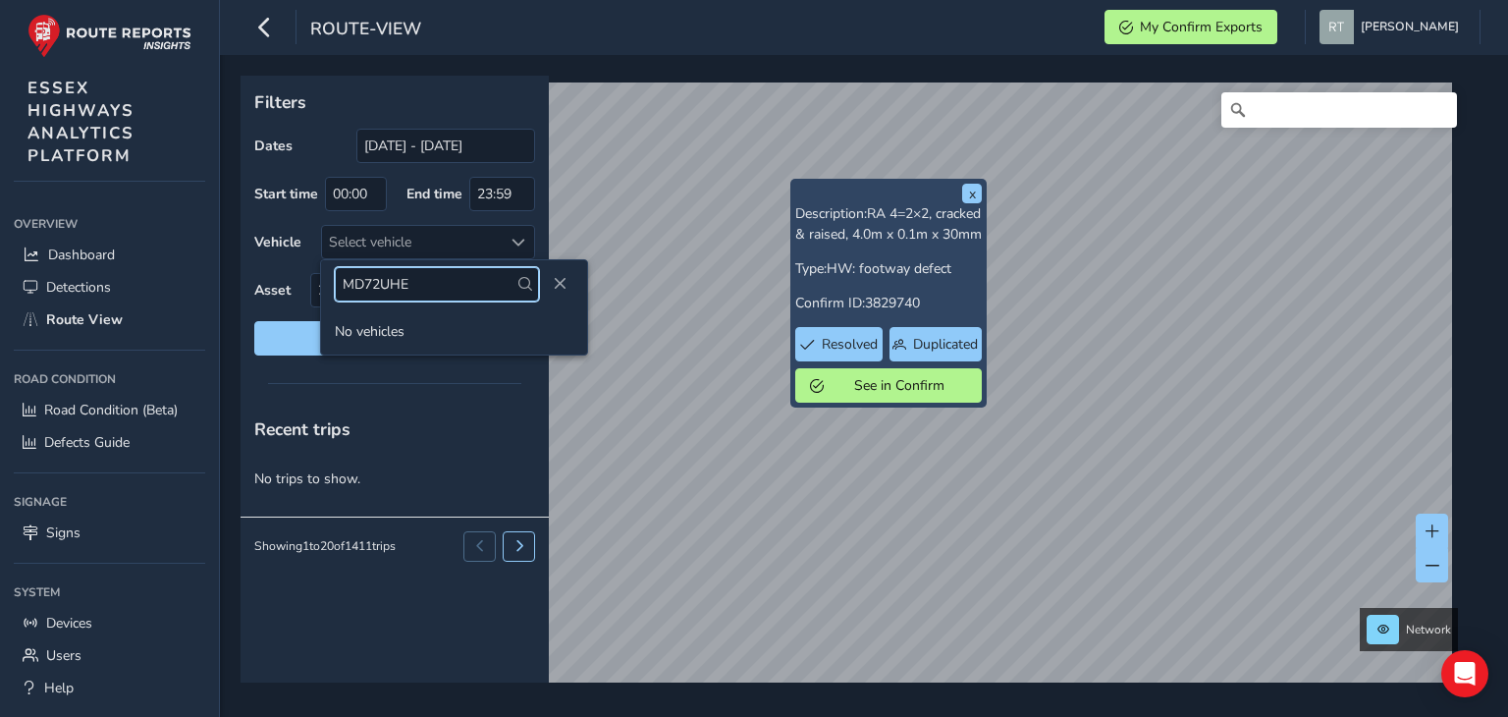
type input "MD72UHE"
click at [518, 284] on span at bounding box center [525, 284] width 14 height 14
click at [505, 292] on input "MD72UHE" at bounding box center [437, 284] width 204 height 34
click at [506, 292] on input "MD72UHE" at bounding box center [437, 284] width 204 height 34
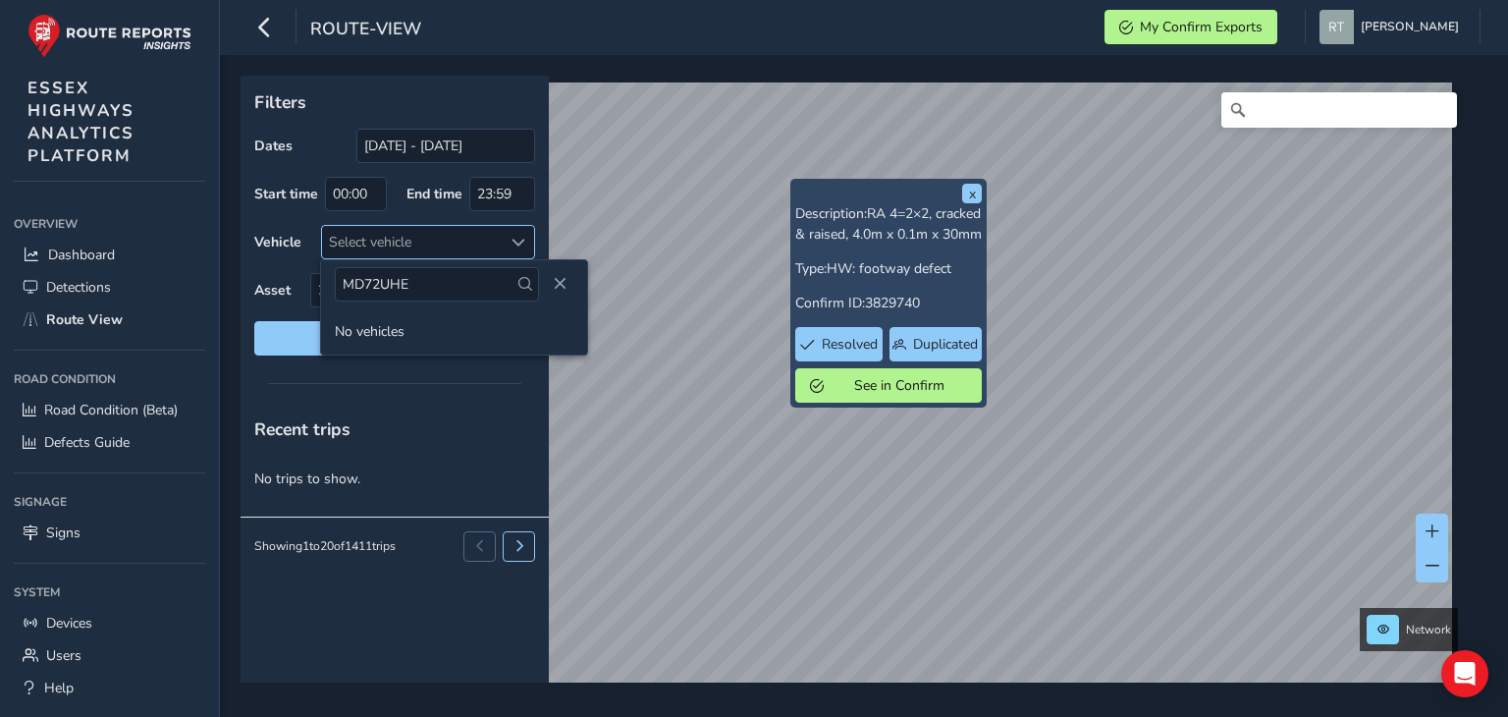
click at [517, 244] on span at bounding box center [519, 243] width 14 height 14
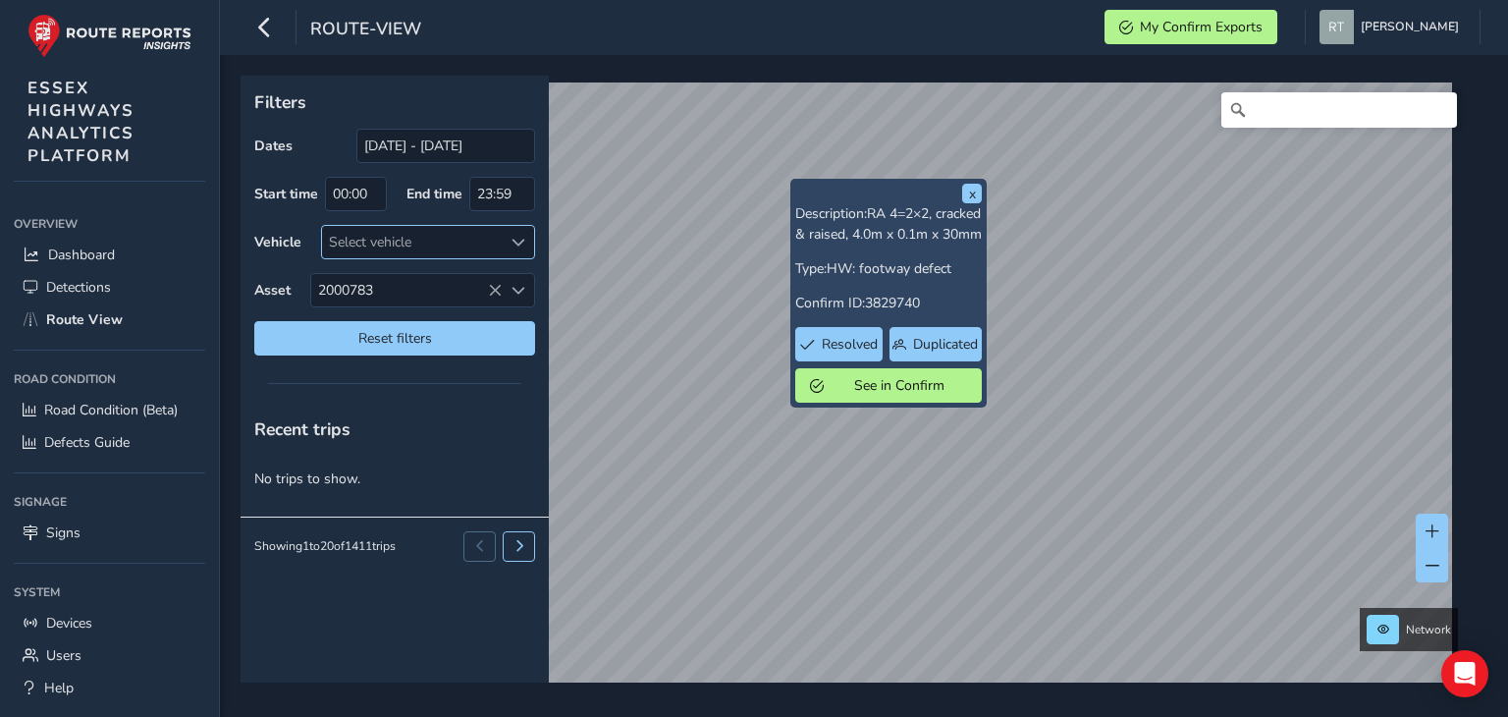
click at [519, 241] on span at bounding box center [519, 243] width 14 height 14
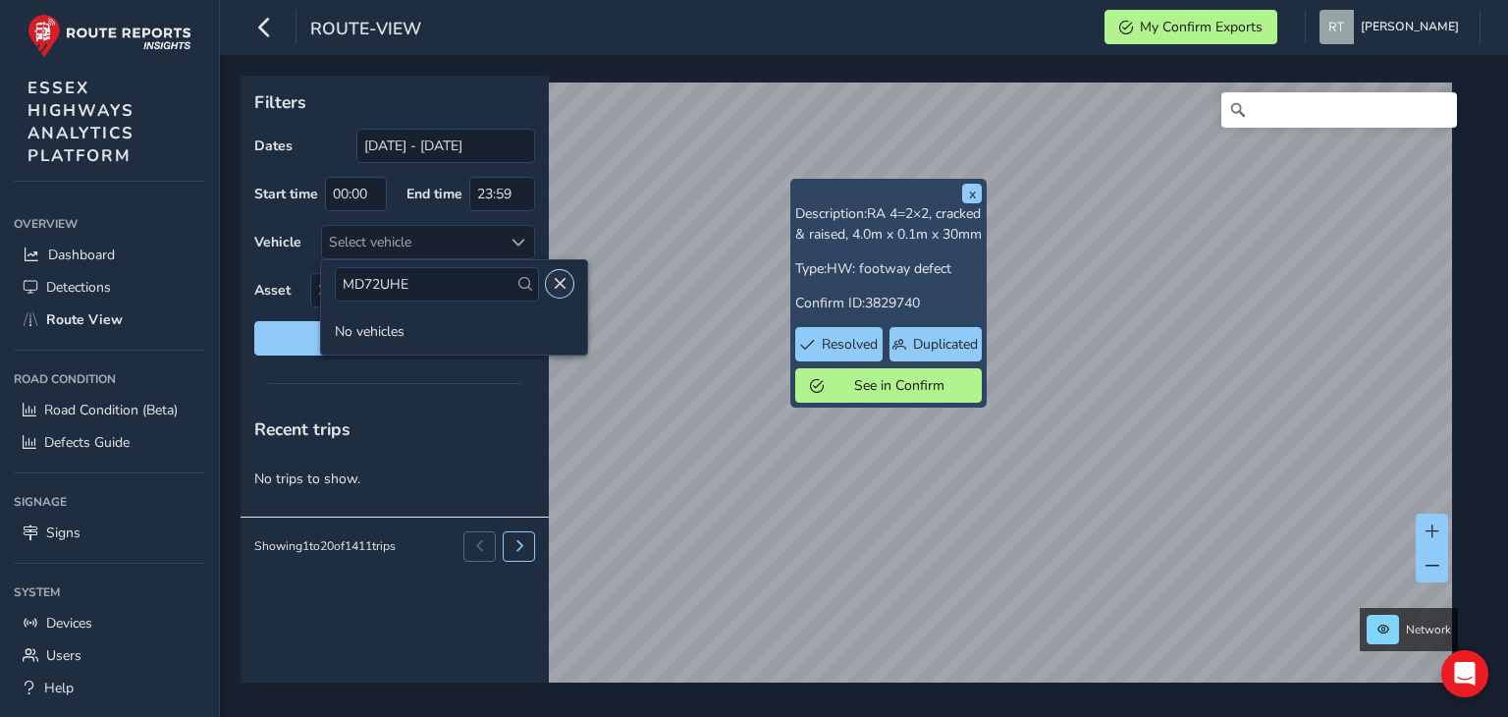
click at [546, 282] on button "Close" at bounding box center [559, 283] width 27 height 27
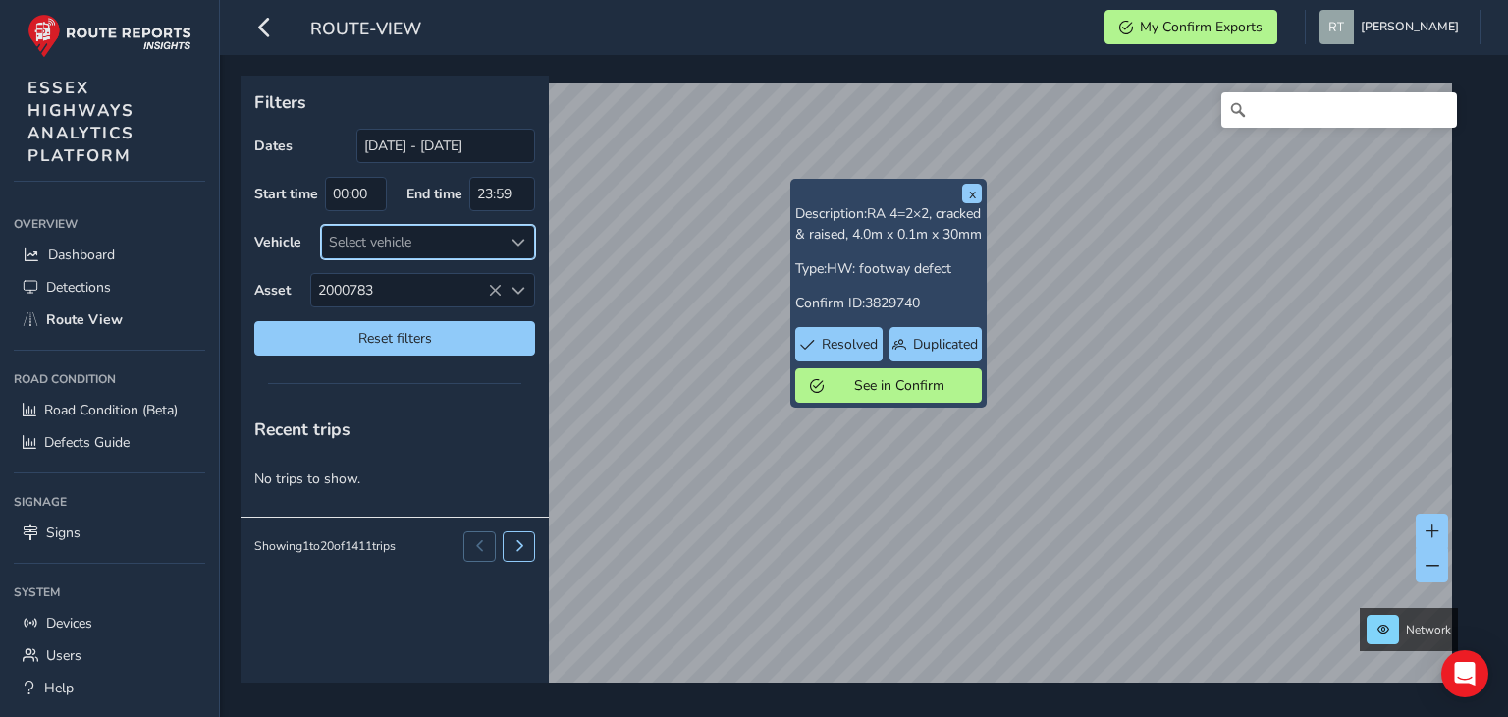
click at [514, 239] on span at bounding box center [519, 243] width 14 height 14
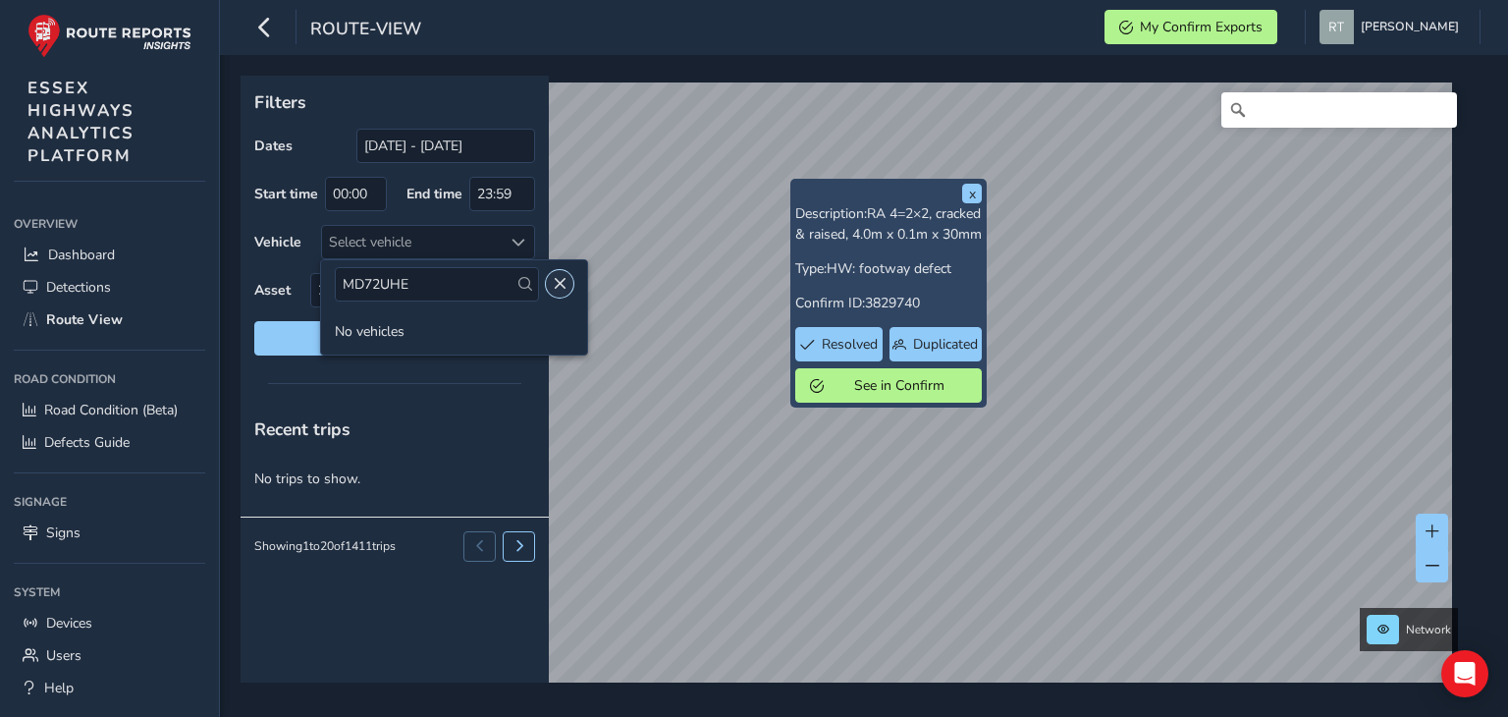
click at [553, 282] on span "Close" at bounding box center [560, 284] width 14 height 14
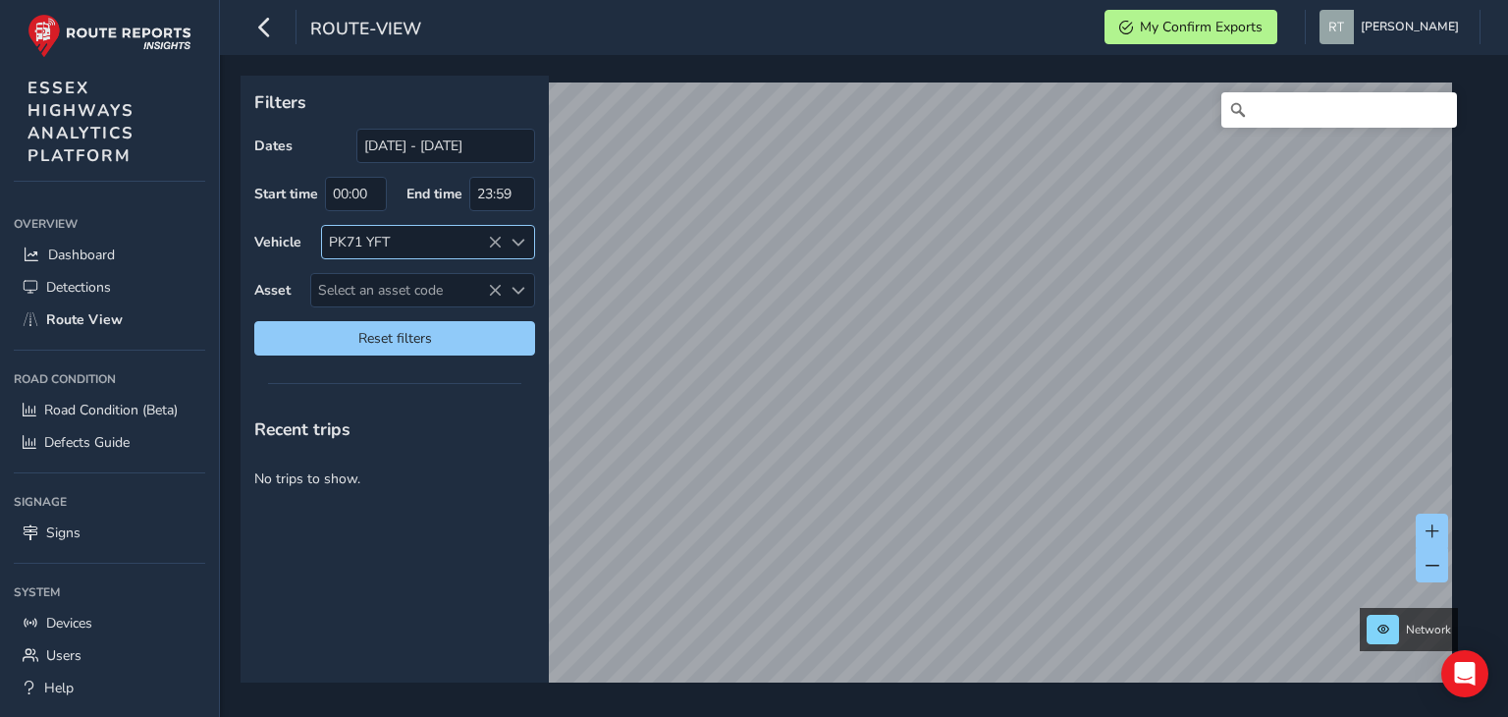
drag, startPoint x: 492, startPoint y: 241, endPoint x: 454, endPoint y: 243, distance: 38.4
click at [492, 241] on icon at bounding box center [495, 243] width 14 height 14
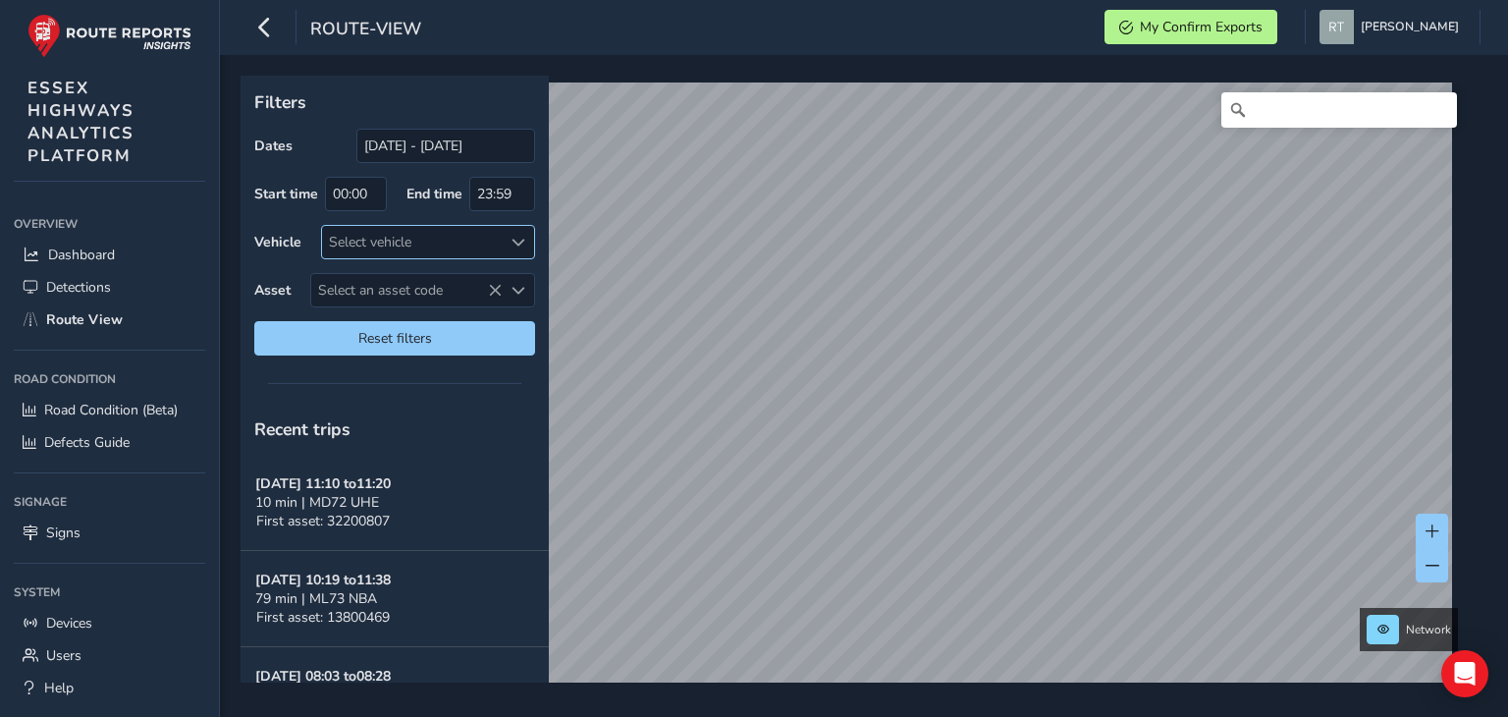
drag, startPoint x: 411, startPoint y: 241, endPoint x: 372, endPoint y: 239, distance: 39.3
click at [372, 239] on div "Select vehicle" at bounding box center [412, 242] width 180 height 32
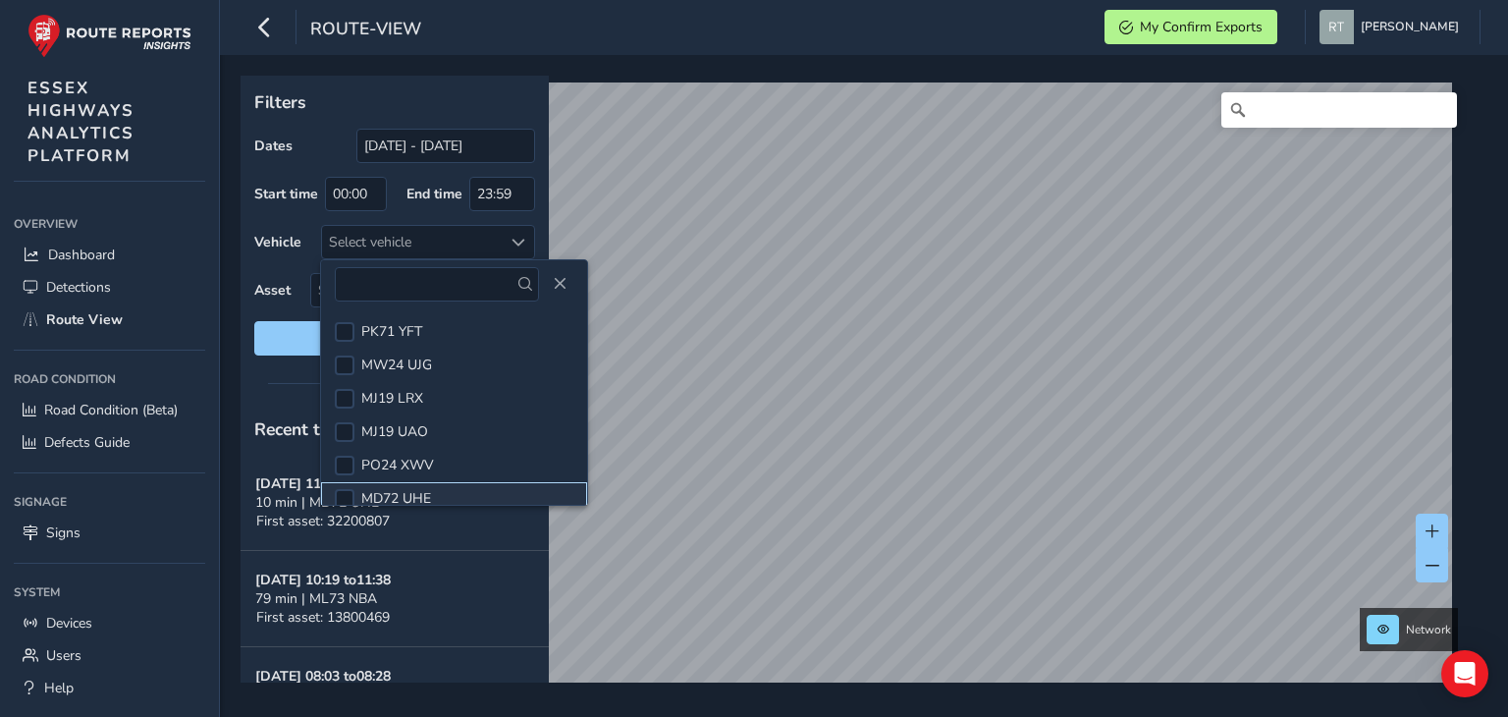
click at [430, 494] on span "MD72 UHE" at bounding box center [396, 498] width 70 height 19
click at [553, 280] on span "Close" at bounding box center [560, 284] width 14 height 14
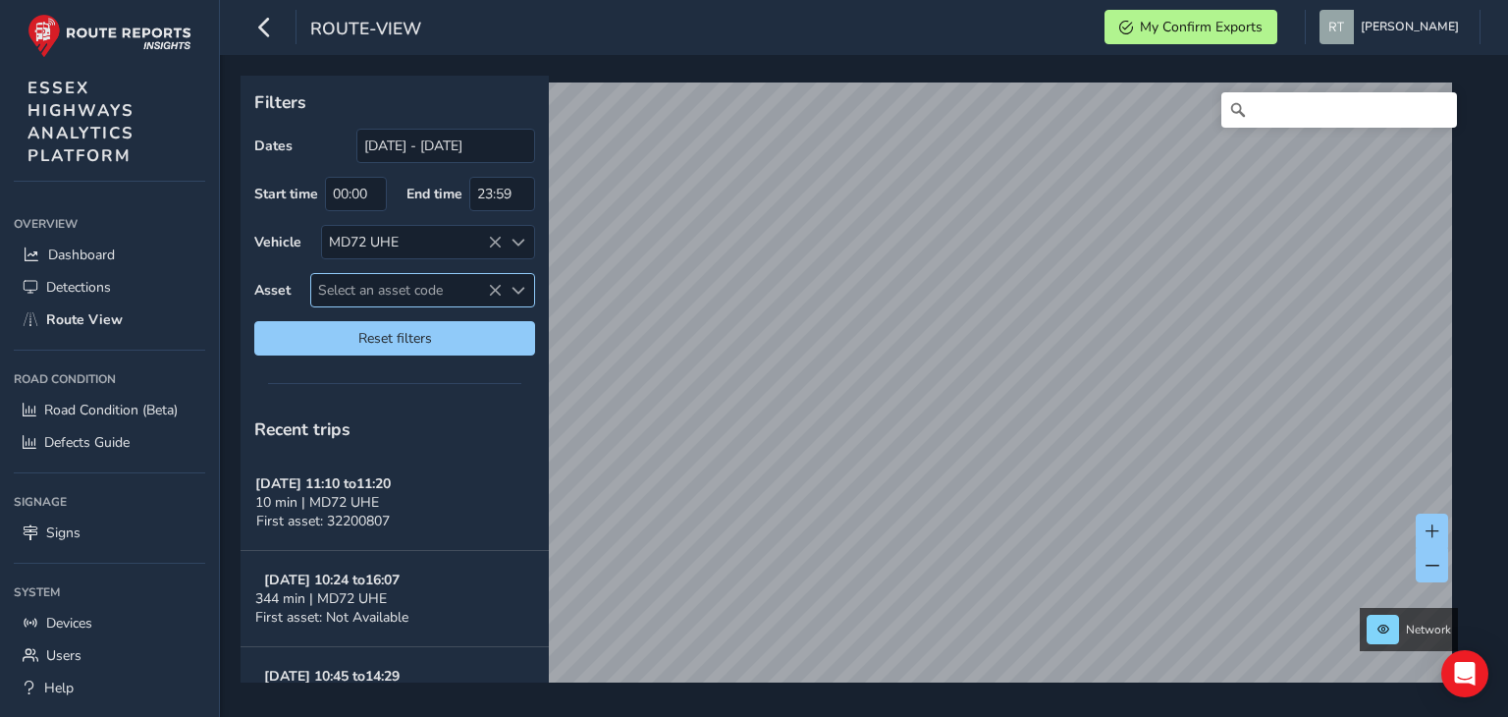
click at [367, 288] on span "Select an asset code" at bounding box center [406, 290] width 190 height 32
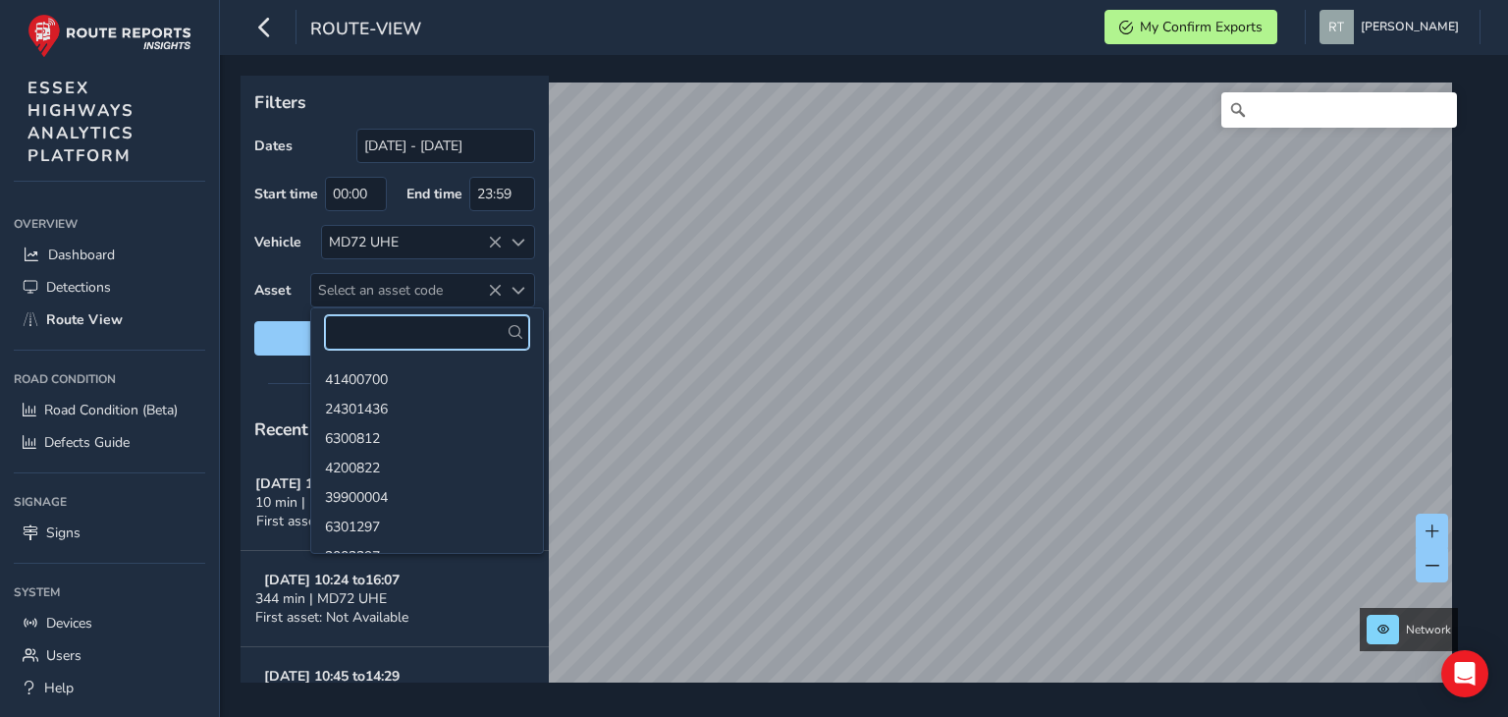
drag, startPoint x: 365, startPoint y: 284, endPoint x: 350, endPoint y: 319, distance: 38.7
click at [350, 319] on input "text" at bounding box center [427, 332] width 204 height 34
drag, startPoint x: 357, startPoint y: 324, endPoint x: 346, endPoint y: 338, distance: 18.1
click at [346, 338] on input "text" at bounding box center [427, 332] width 204 height 34
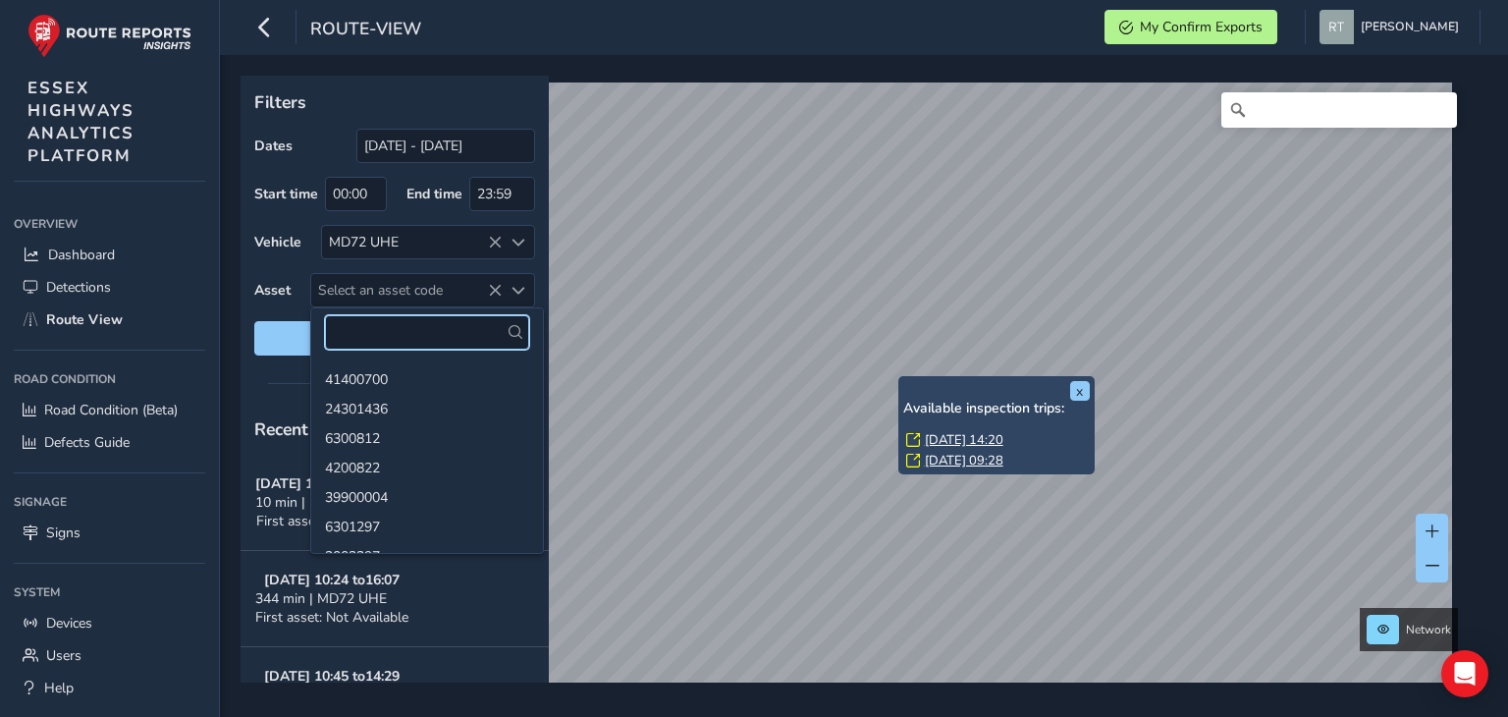
paste input "2000783"
type input "2000783"
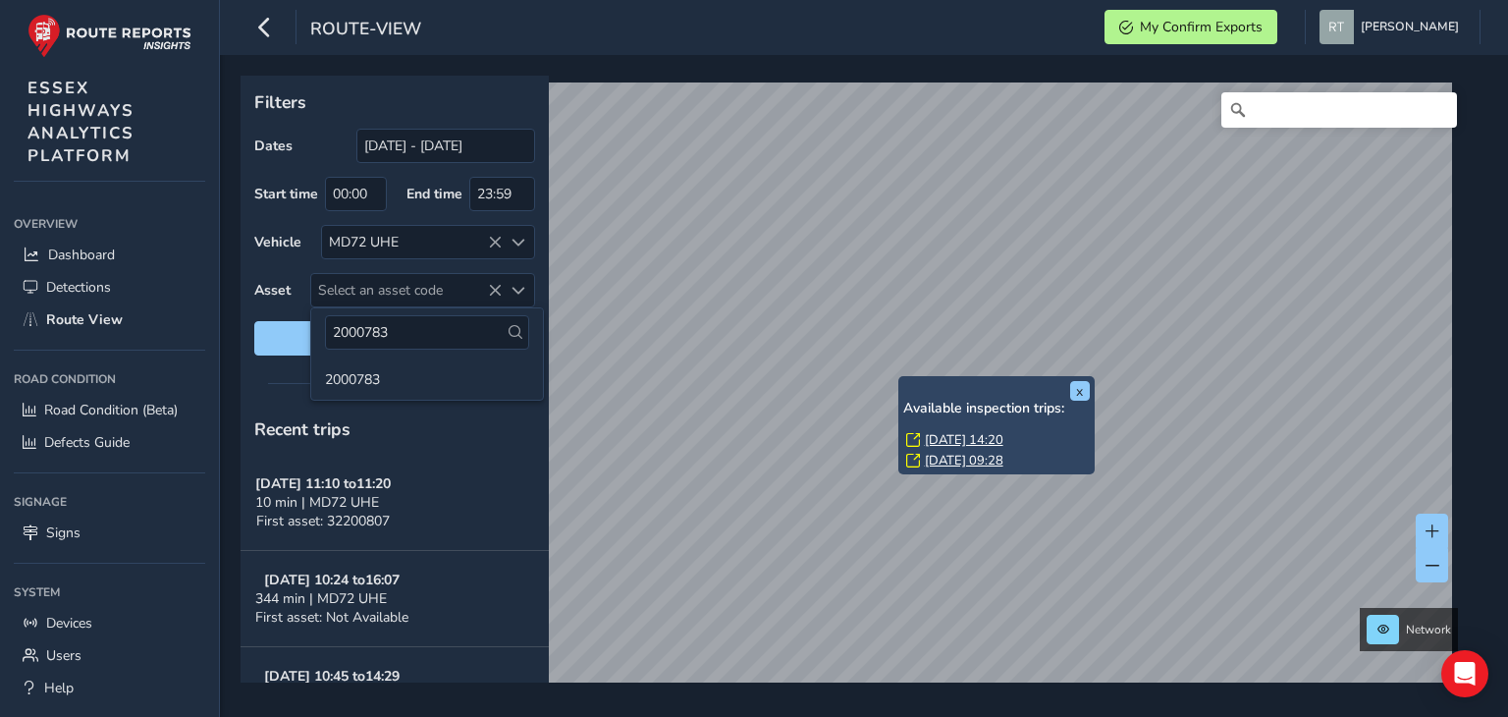
click at [509, 336] on icon at bounding box center [516, 332] width 14 height 14
click at [369, 378] on li "2000783" at bounding box center [427, 377] width 232 height 29
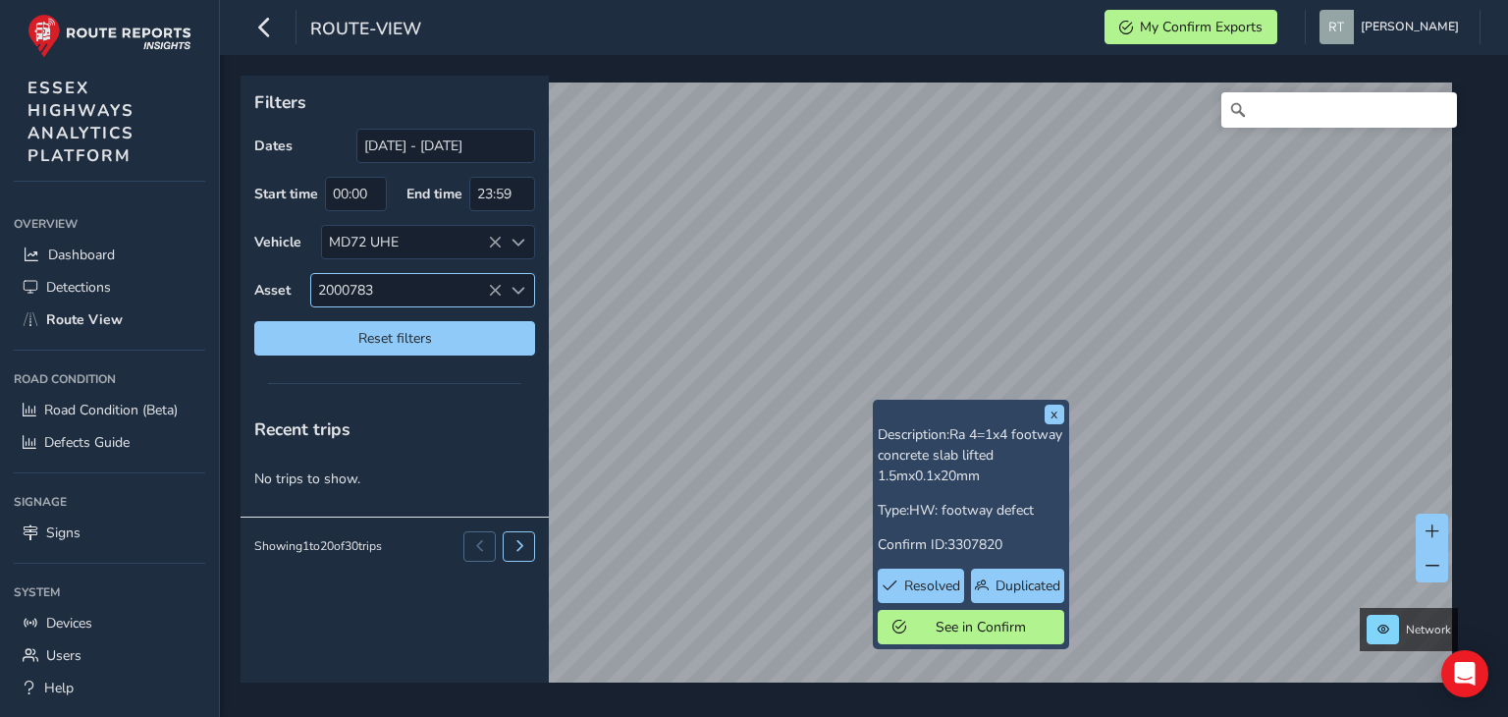
click at [495, 286] on icon at bounding box center [495, 291] width 14 height 14
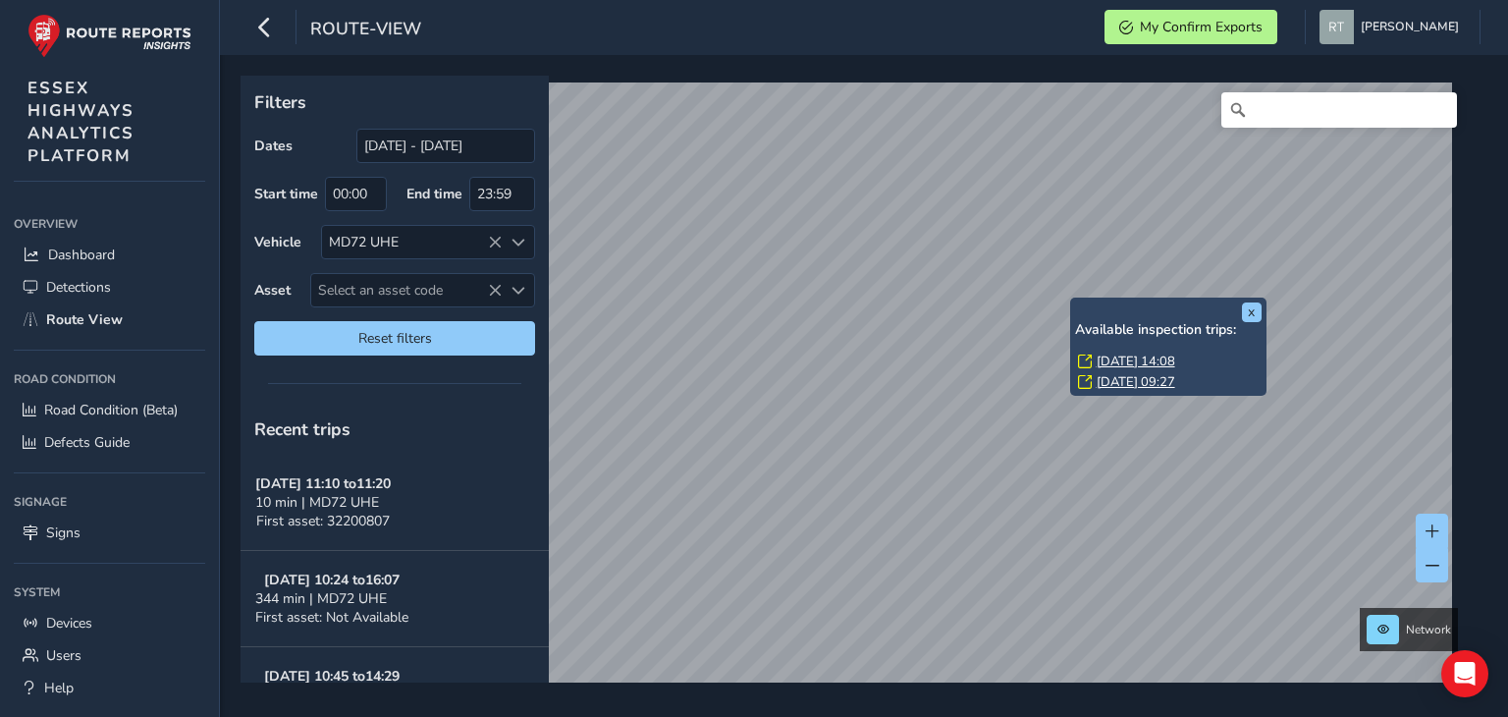
click at [1072, 299] on div "x Available inspection trips: [GEOGRAPHIC_DATA][DATE] 14:08 [DATE] 09:27" at bounding box center [1168, 346] width 196 height 98
